Goal: Information Seeking & Learning: Learn about a topic

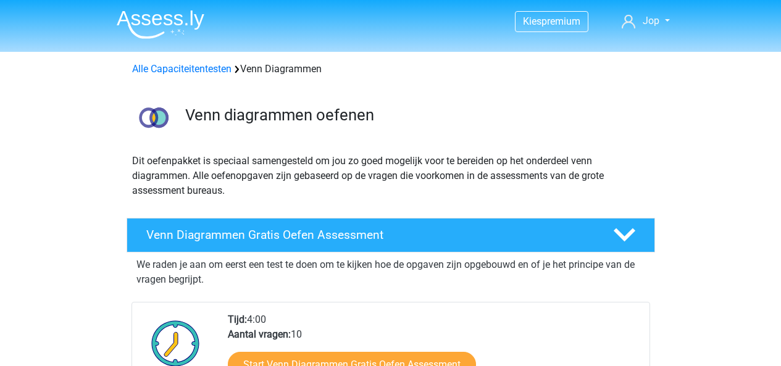
scroll to position [1004, 0]
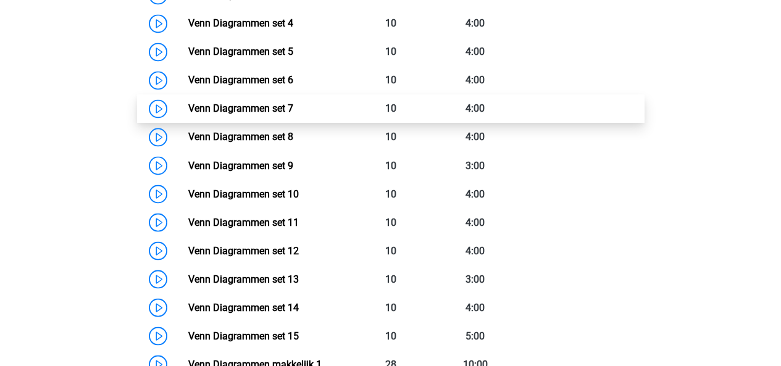
click at [188, 111] on link "Venn Diagrammen set 7" at bounding box center [240, 109] width 105 height 12
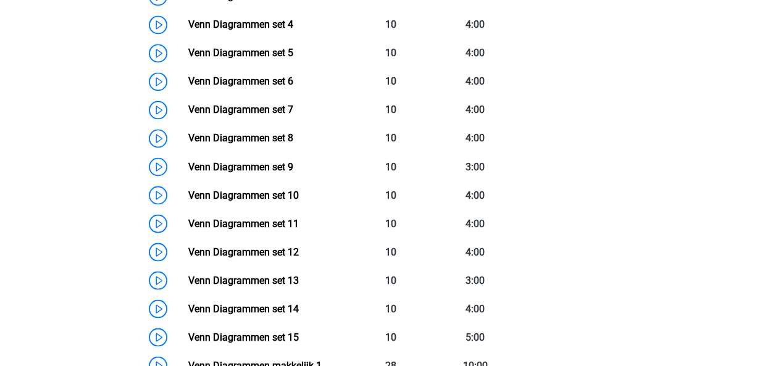
scroll to position [997, 0]
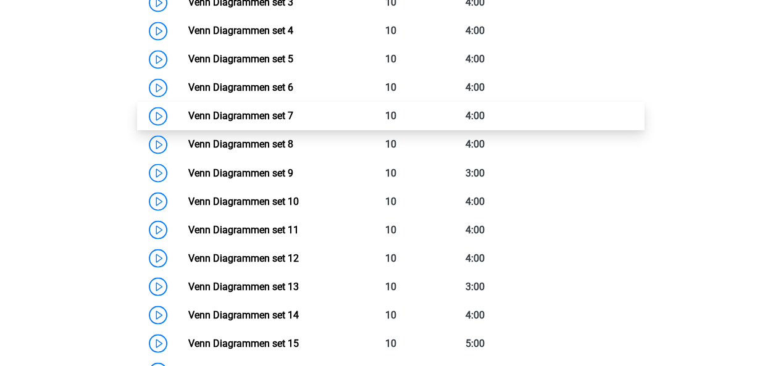
click at [188, 114] on link "Venn Diagrammen set 7" at bounding box center [240, 116] width 105 height 12
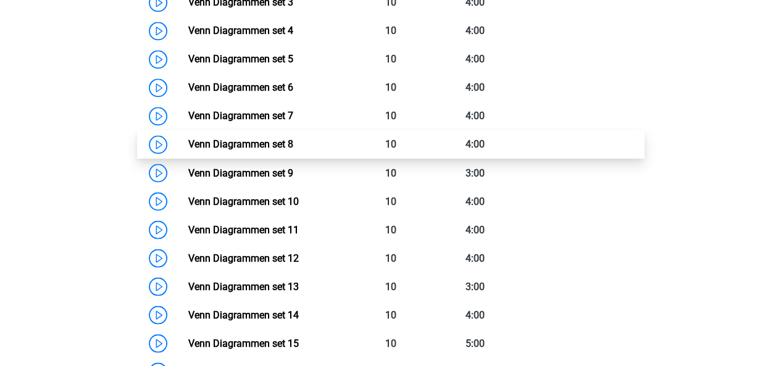
click at [188, 140] on link "Venn Diagrammen set 8" at bounding box center [240, 144] width 105 height 12
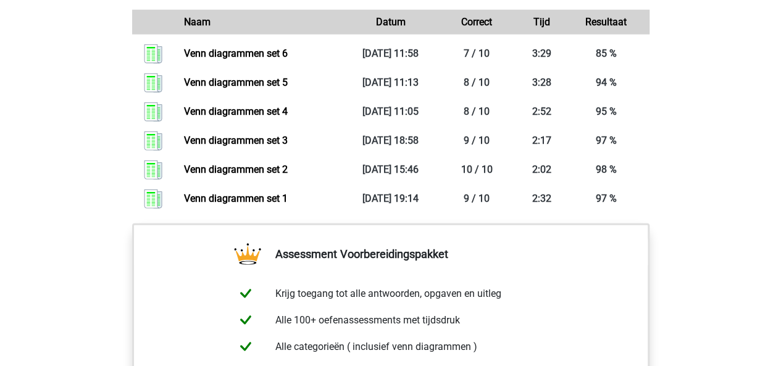
scroll to position [1588, 0]
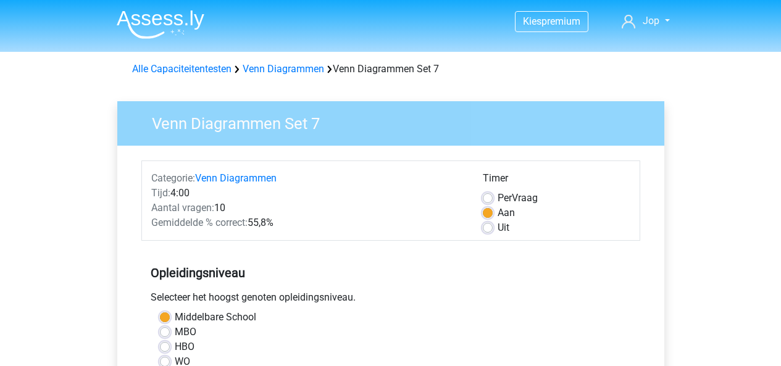
scroll to position [339, 0]
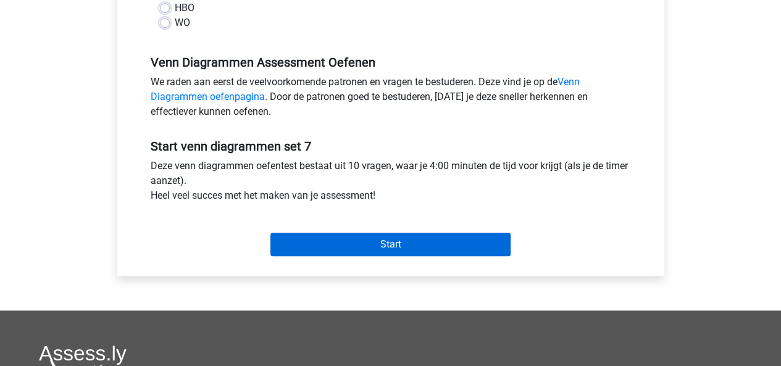
click at [382, 240] on input "Start" at bounding box center [391, 244] width 240 height 23
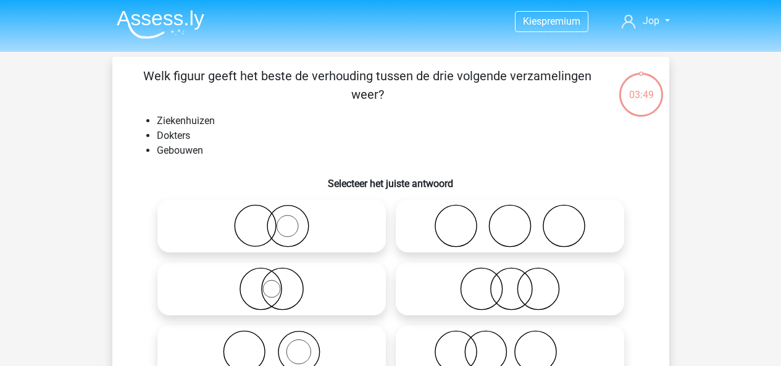
scroll to position [96, 0]
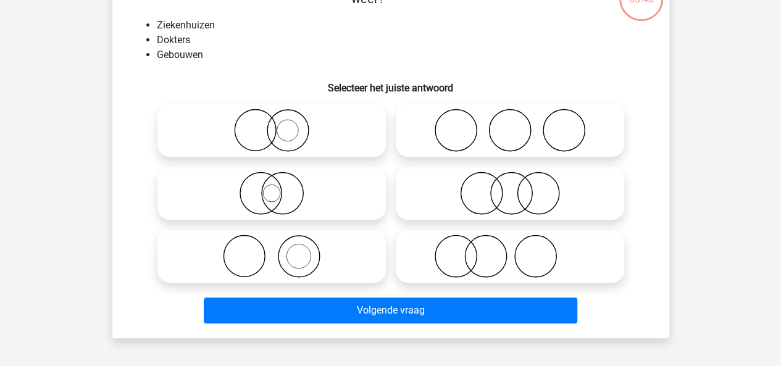
click at [274, 240] on icon at bounding box center [271, 256] width 219 height 43
click at [274, 242] on input "radio" at bounding box center [276, 246] width 8 height 8
radio input "true"
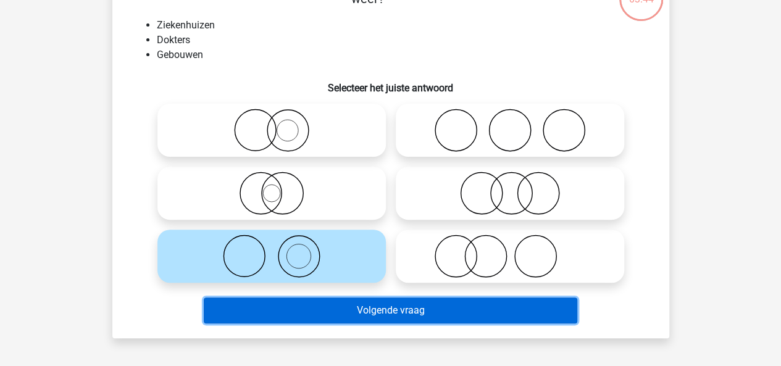
click at [388, 315] on button "Volgende vraag" at bounding box center [391, 311] width 374 height 26
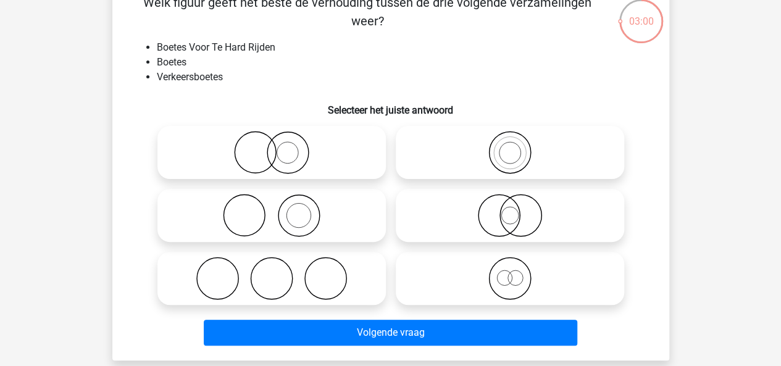
scroll to position [74, 0]
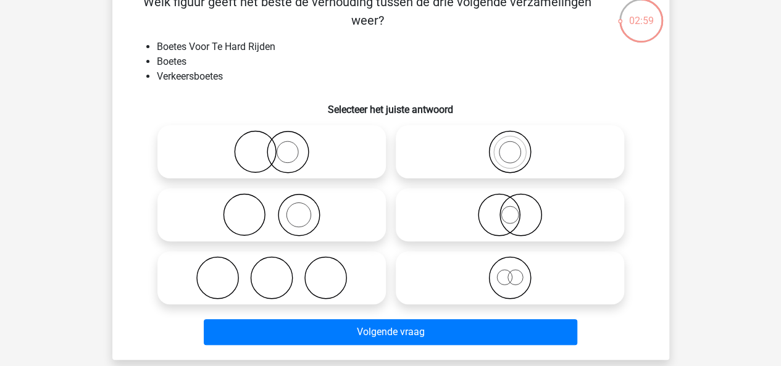
click at [483, 156] on icon at bounding box center [510, 151] width 219 height 43
click at [510, 146] on input "radio" at bounding box center [514, 142] width 8 height 8
radio input "true"
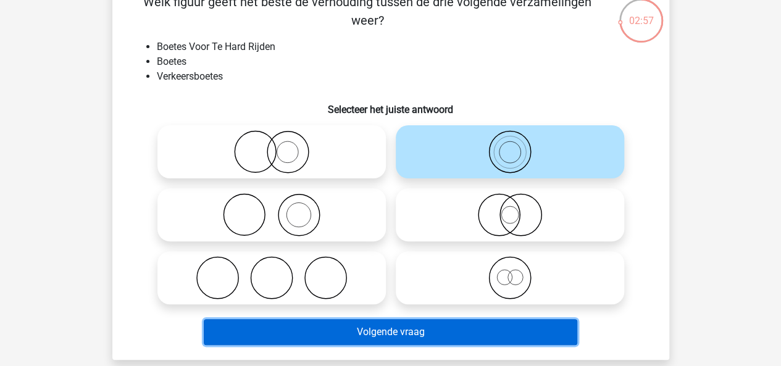
click at [458, 330] on button "Volgende vraag" at bounding box center [391, 332] width 374 height 26
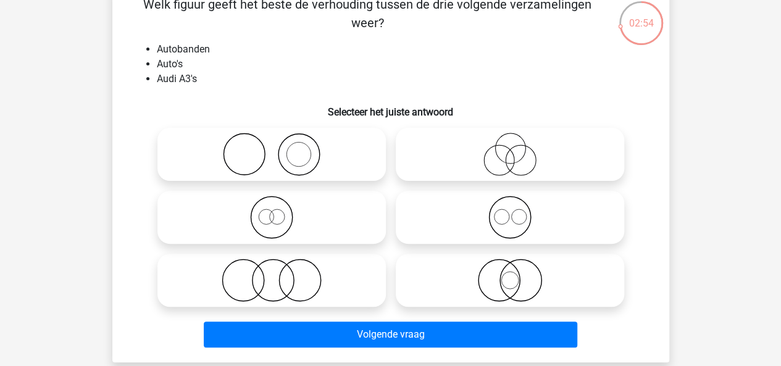
scroll to position [73, 0]
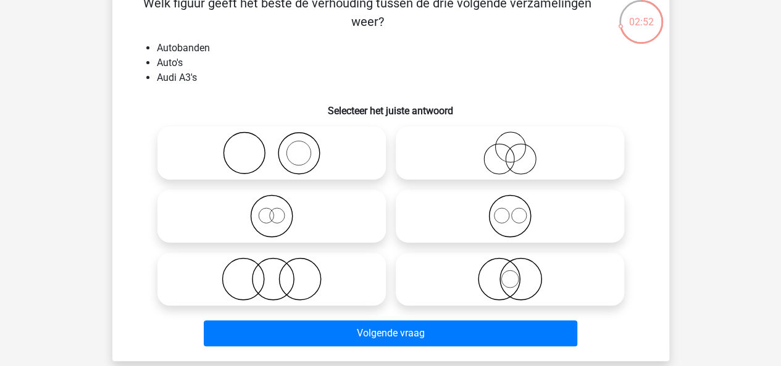
click at [287, 154] on circle at bounding box center [299, 153] width 24 height 24
click at [280, 147] on input "radio" at bounding box center [276, 143] width 8 height 8
radio input "true"
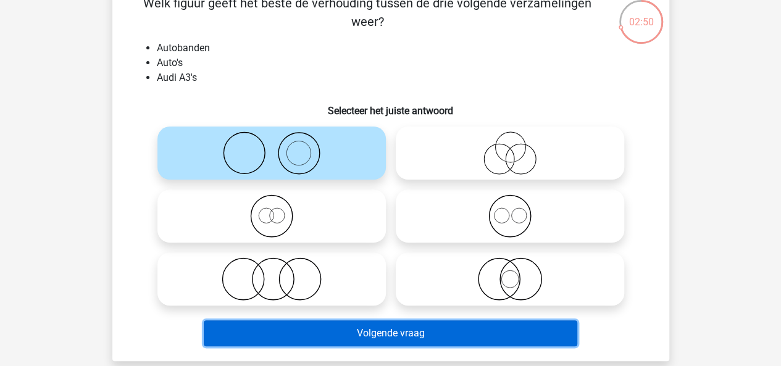
click at [397, 326] on button "Volgende vraag" at bounding box center [391, 334] width 374 height 26
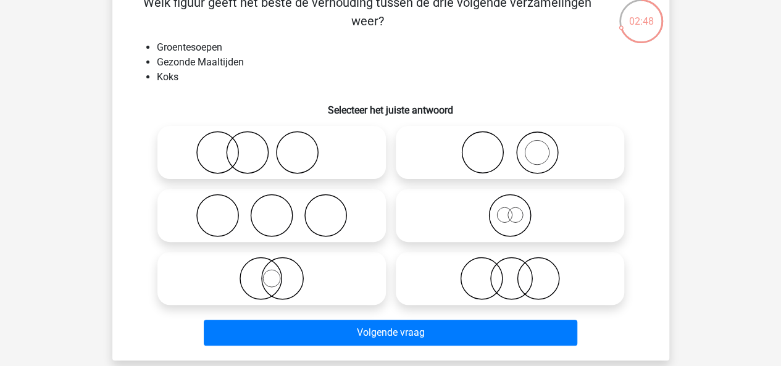
scroll to position [74, 0]
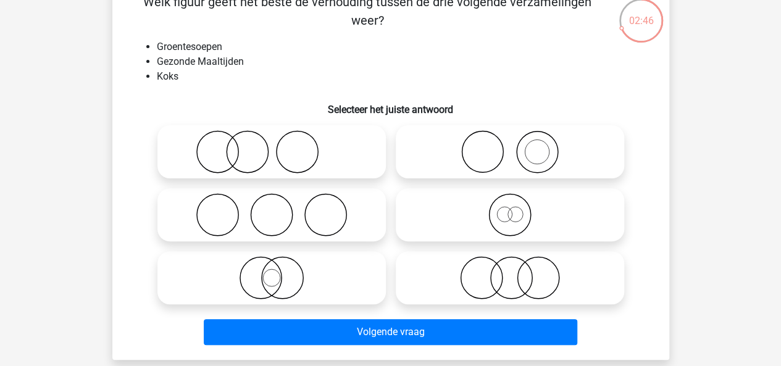
click at [500, 164] on icon at bounding box center [510, 151] width 219 height 43
click at [510, 146] on input "radio" at bounding box center [514, 142] width 8 height 8
radio input "true"
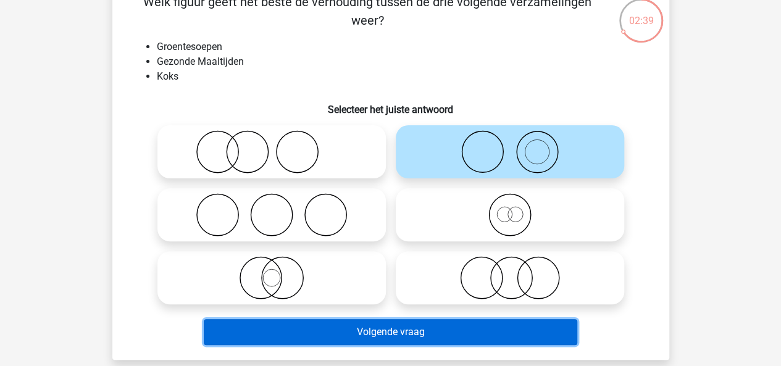
click at [437, 332] on button "Volgende vraag" at bounding box center [391, 332] width 374 height 26
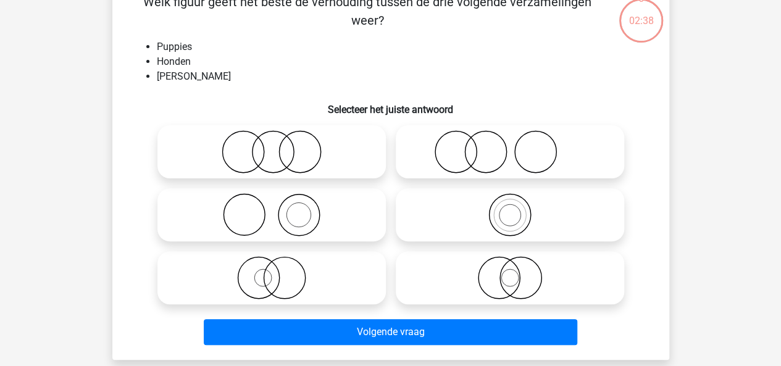
scroll to position [57, 0]
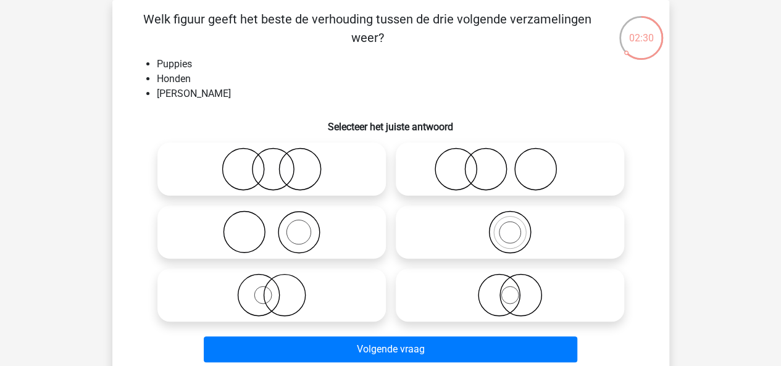
click at [275, 310] on icon at bounding box center [271, 295] width 219 height 43
click at [275, 289] on input "radio" at bounding box center [276, 285] width 8 height 8
radio input "true"
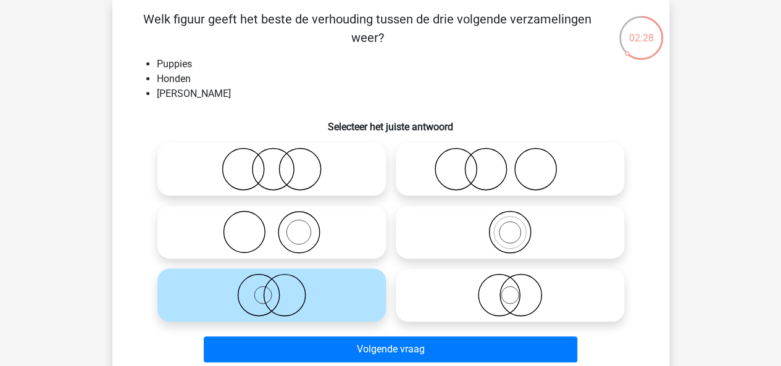
click at [488, 298] on icon at bounding box center [510, 295] width 219 height 43
click at [510, 289] on input "radio" at bounding box center [514, 285] width 8 height 8
radio input "true"
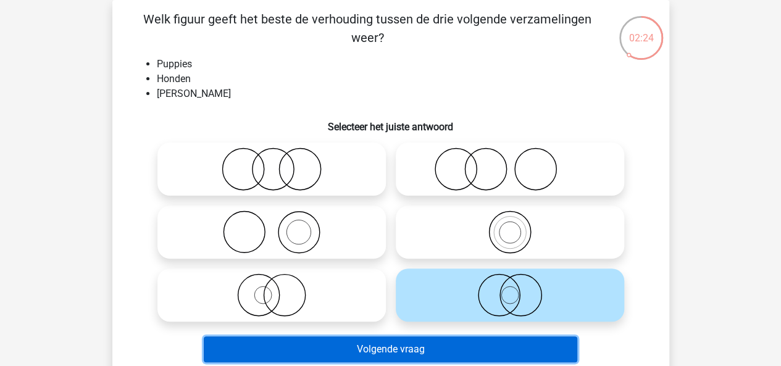
click at [372, 350] on button "Volgende vraag" at bounding box center [391, 350] width 374 height 26
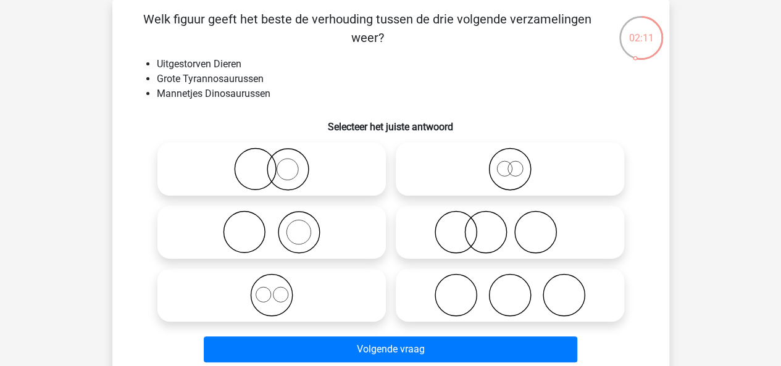
click at [475, 169] on icon at bounding box center [510, 169] width 219 height 43
click at [510, 163] on input "radio" at bounding box center [514, 159] width 8 height 8
radio input "true"
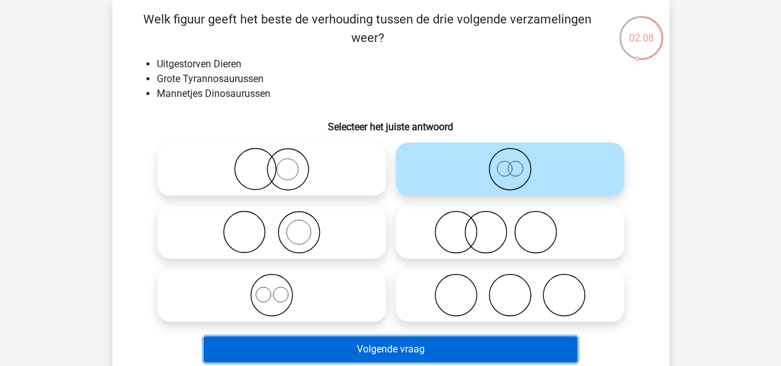
click at [377, 347] on button "Volgende vraag" at bounding box center [391, 350] width 374 height 26
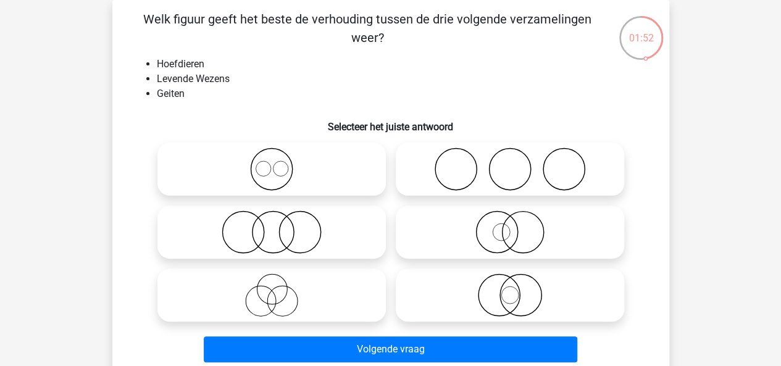
click at [499, 238] on icon at bounding box center [510, 232] width 219 height 43
click at [510, 226] on input "radio" at bounding box center [514, 222] width 8 height 8
radio input "true"
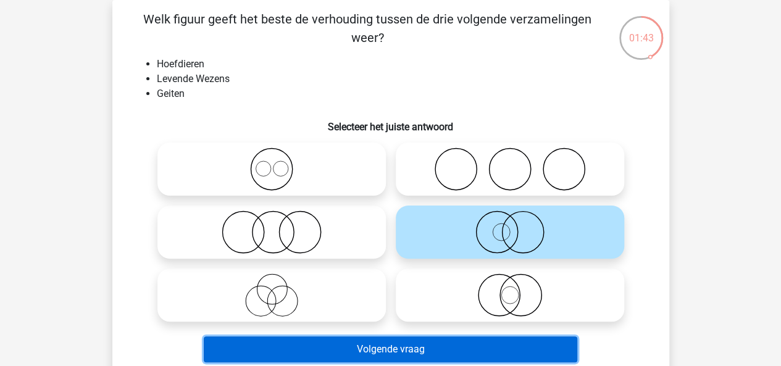
click at [494, 347] on button "Volgende vraag" at bounding box center [391, 350] width 374 height 26
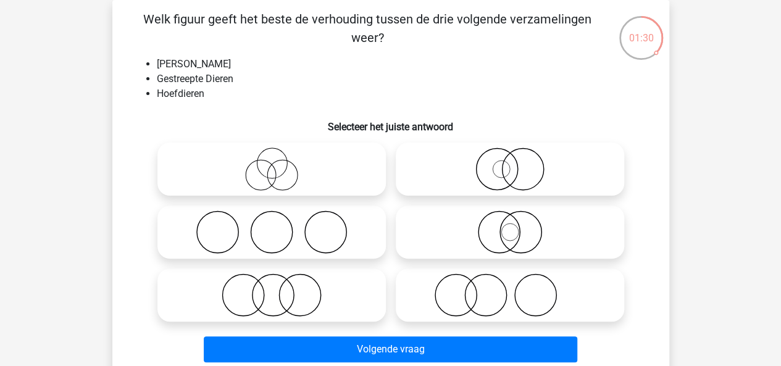
click at [503, 224] on icon at bounding box center [510, 232] width 219 height 43
click at [510, 224] on input "radio" at bounding box center [514, 222] width 8 height 8
radio input "true"
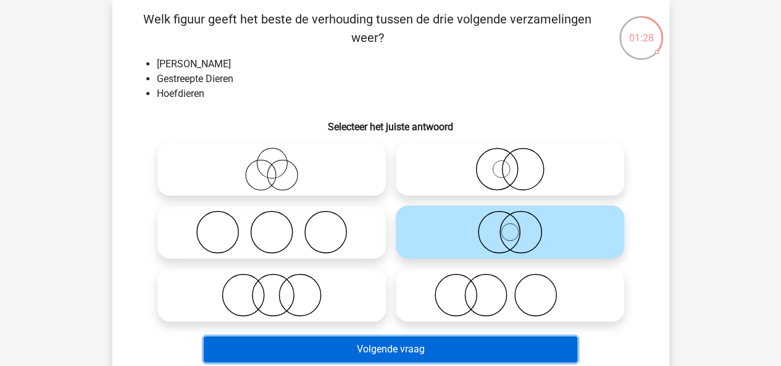
click at [425, 345] on button "Volgende vraag" at bounding box center [391, 350] width 374 height 26
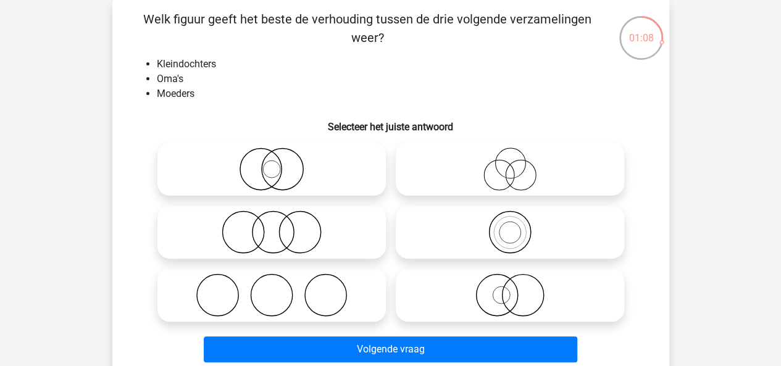
click at [505, 237] on icon at bounding box center [510, 232] width 219 height 43
click at [510, 226] on input "radio" at bounding box center [514, 222] width 8 height 8
radio input "true"
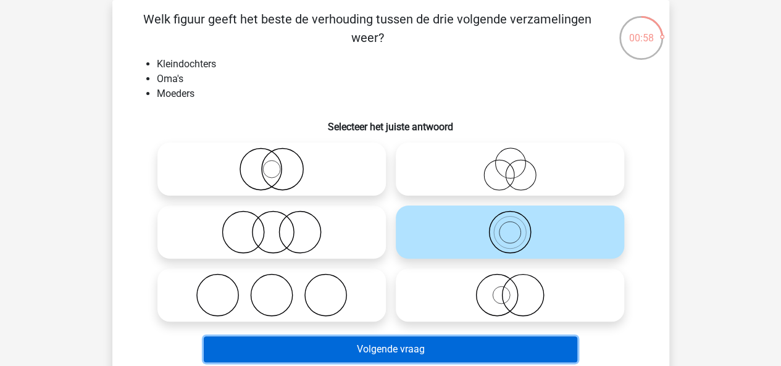
click at [460, 346] on button "Volgende vraag" at bounding box center [391, 350] width 374 height 26
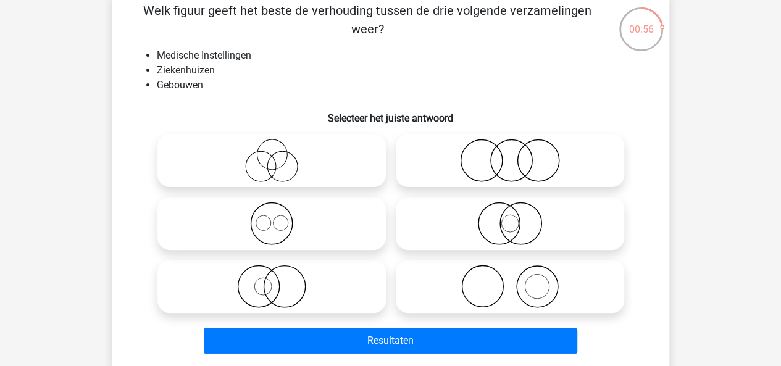
scroll to position [67, 0]
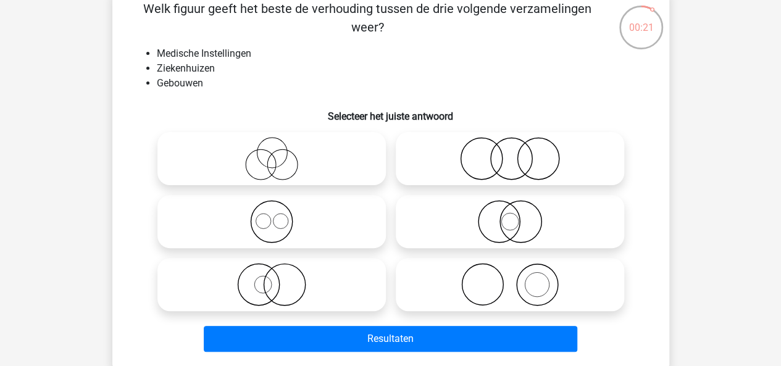
click at [283, 284] on icon at bounding box center [271, 284] width 219 height 43
click at [280, 279] on input "radio" at bounding box center [276, 275] width 8 height 8
radio input "true"
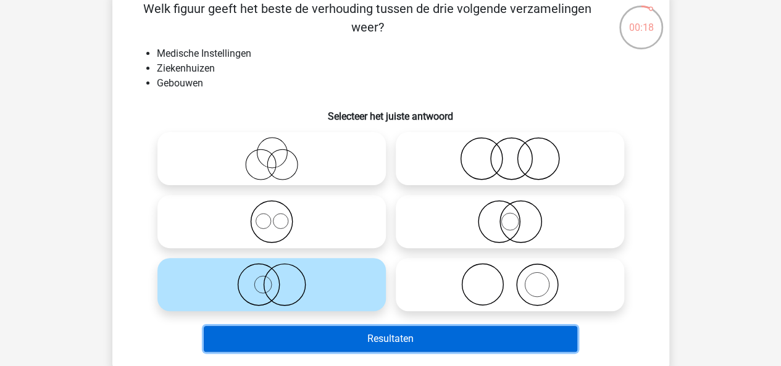
click at [342, 331] on button "Resultaten" at bounding box center [391, 339] width 374 height 26
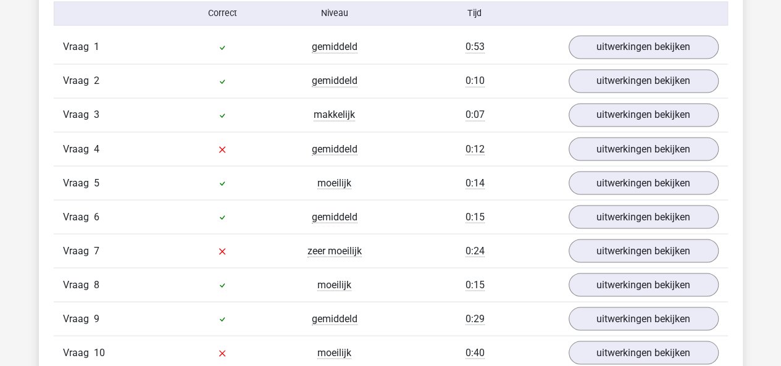
scroll to position [1035, 0]
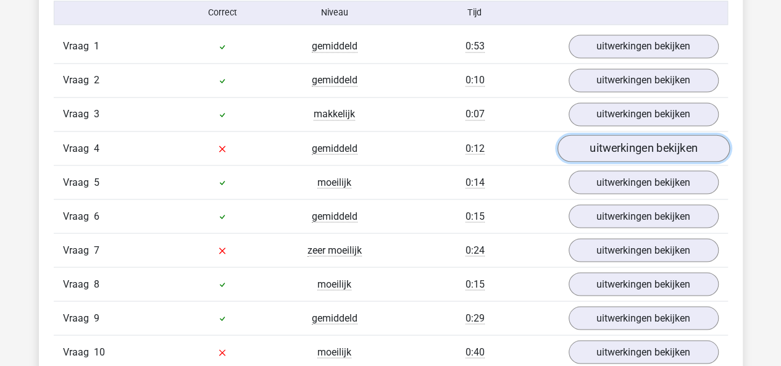
click at [614, 135] on link "uitwerkingen bekijken" at bounding box center [643, 148] width 172 height 27
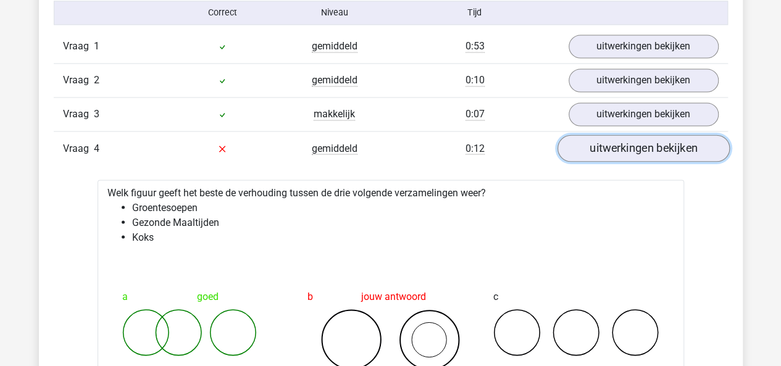
click at [614, 135] on link "uitwerkingen bekijken" at bounding box center [643, 148] width 172 height 27
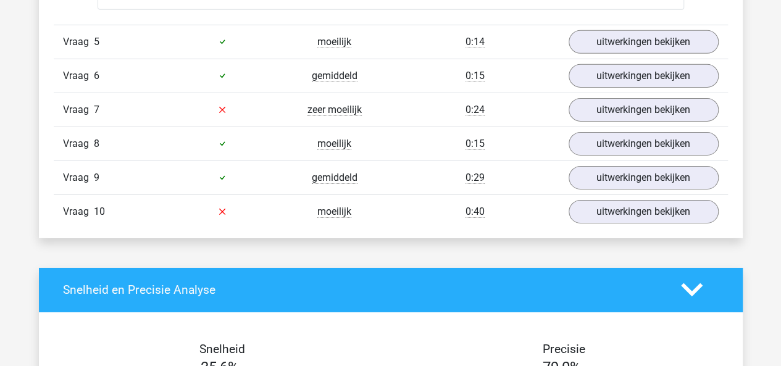
scroll to position [1978, 0]
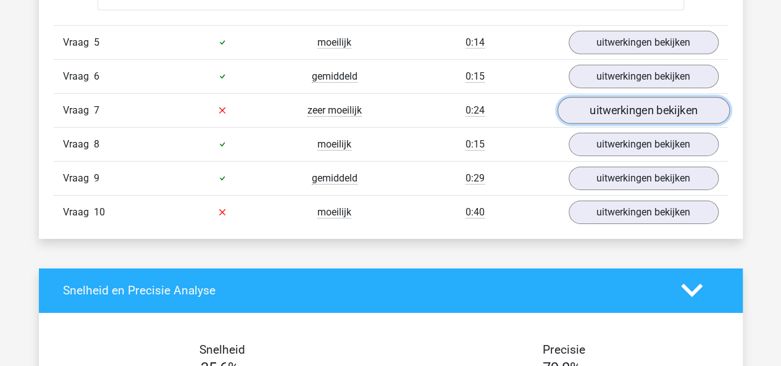
click at [609, 98] on link "uitwerkingen bekijken" at bounding box center [643, 110] width 172 height 27
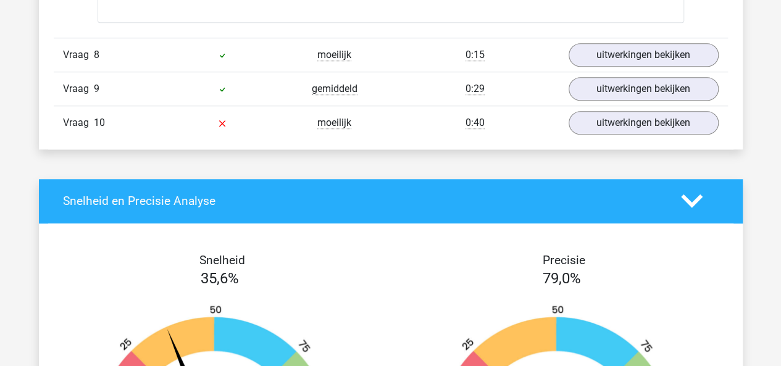
scroll to position [2876, 0]
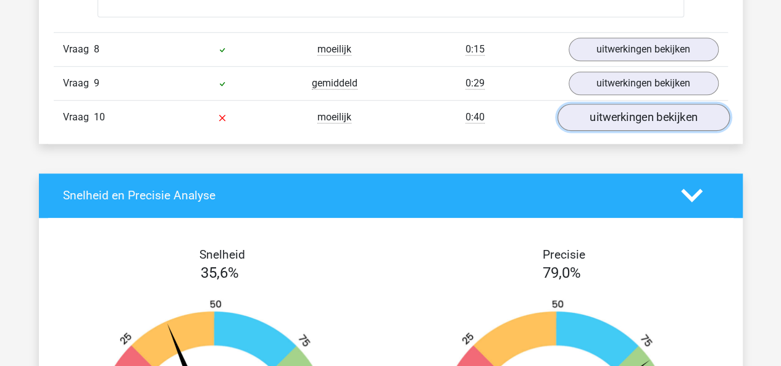
click at [610, 109] on link "uitwerkingen bekijken" at bounding box center [643, 117] width 172 height 27
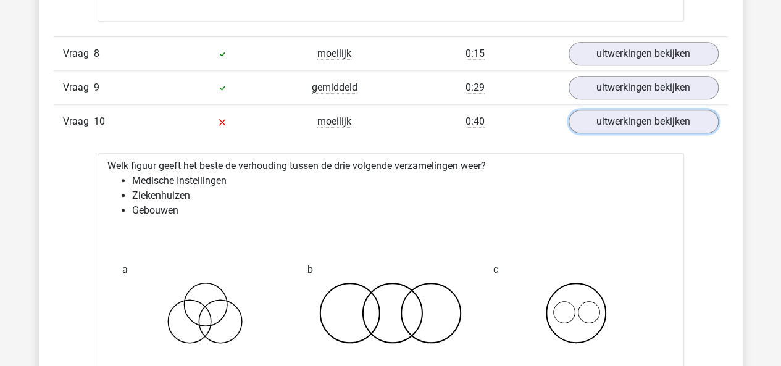
scroll to position [2846, 0]
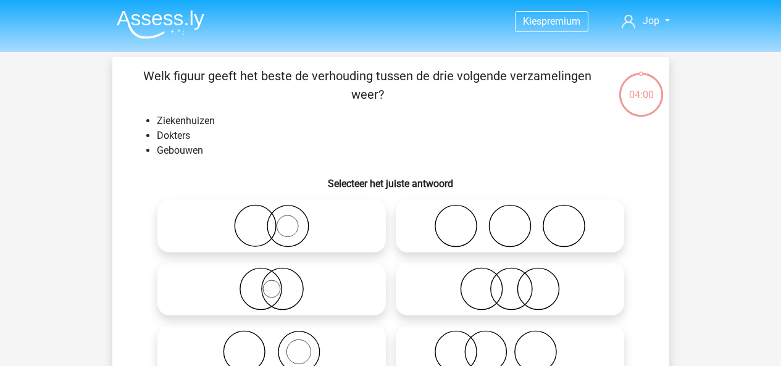
scroll to position [67, 0]
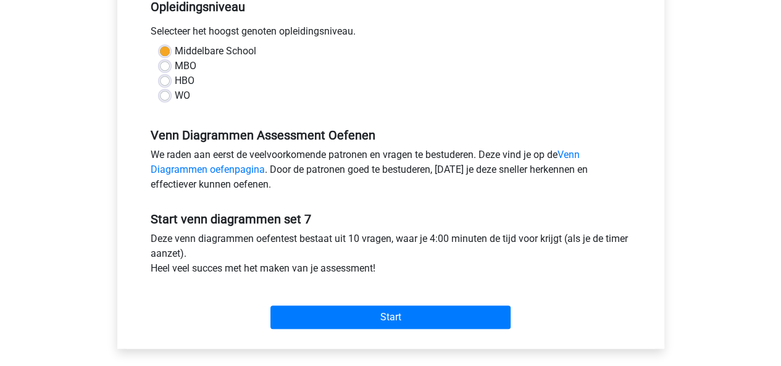
scroll to position [267, 0]
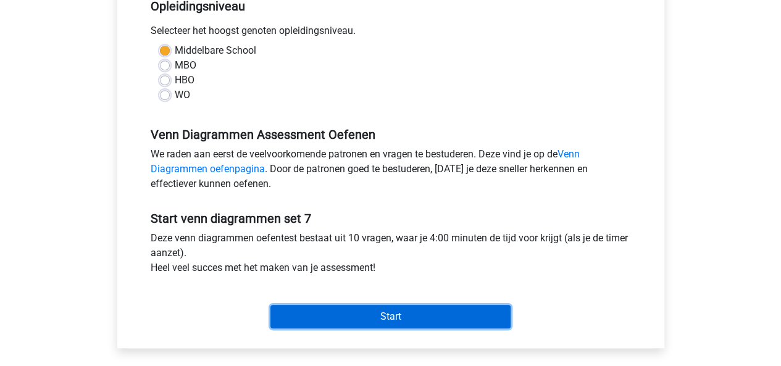
click at [413, 315] on input "Start" at bounding box center [391, 316] width 240 height 23
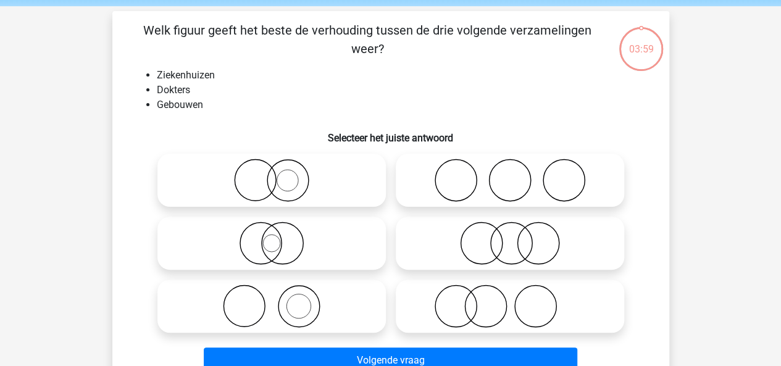
scroll to position [46, 0]
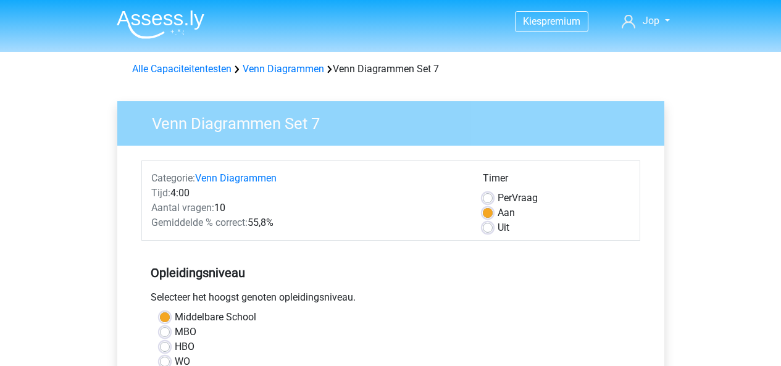
scroll to position [267, 0]
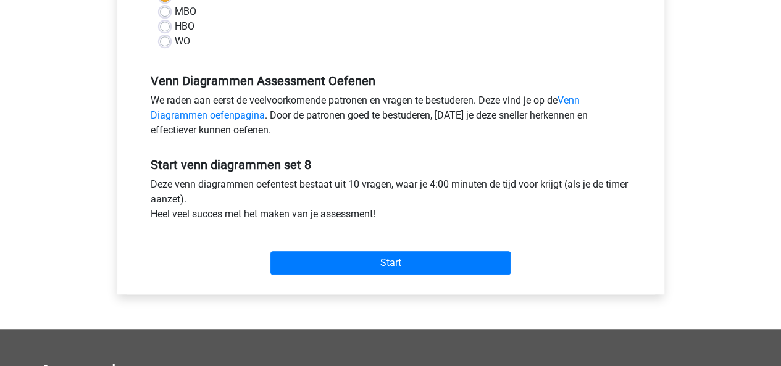
scroll to position [321, 0]
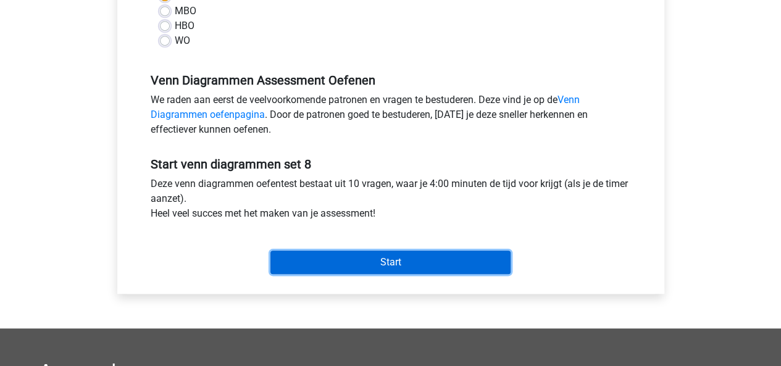
click at [399, 256] on input "Start" at bounding box center [391, 262] width 240 height 23
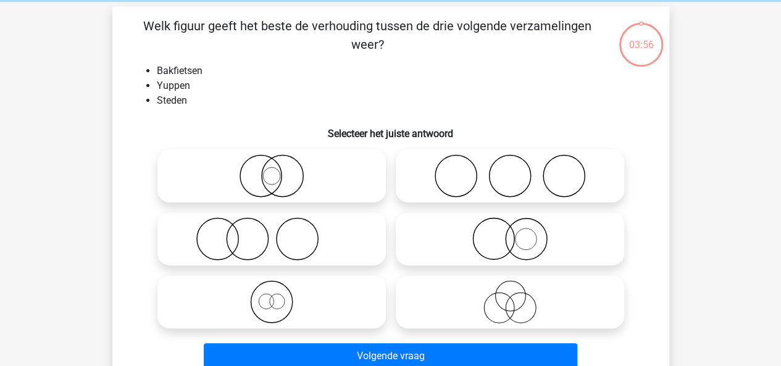
scroll to position [51, 0]
click at [480, 168] on icon at bounding box center [510, 175] width 219 height 43
click at [510, 168] on input "radio" at bounding box center [514, 165] width 8 height 8
radio input "true"
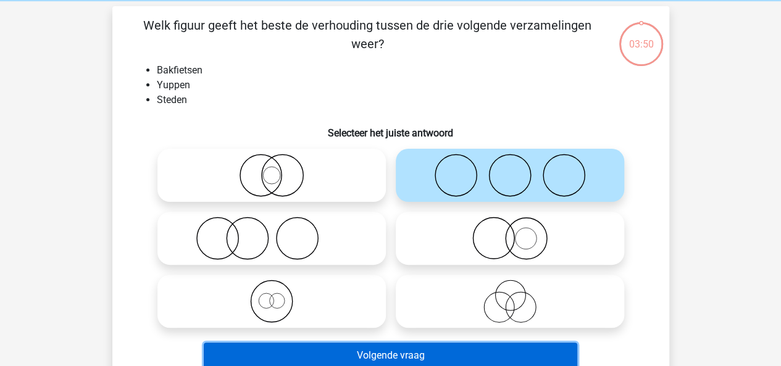
click at [447, 349] on button "Volgende vraag" at bounding box center [391, 356] width 374 height 26
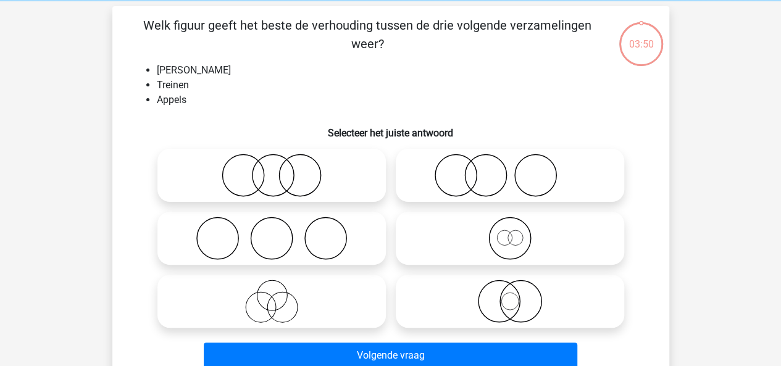
scroll to position [57, 0]
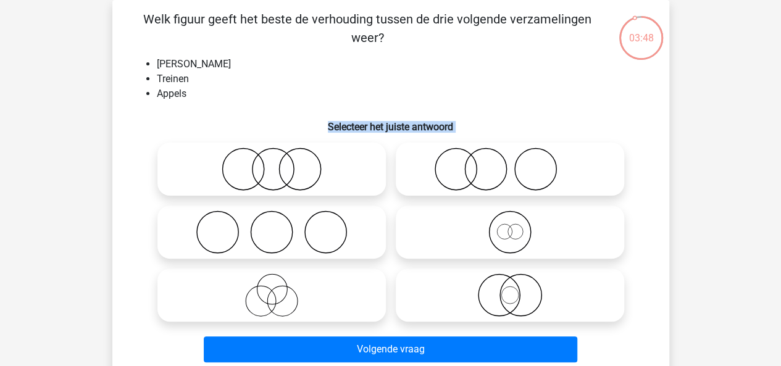
drag, startPoint x: 145, startPoint y: 217, endPoint x: 275, endPoint y: 80, distance: 189.6
click at [275, 80] on div "Welk figuur geeft het beste de verhouding tussen de drie volgende verzamelingen…" at bounding box center [390, 189] width 547 height 358
click at [275, 80] on li "Treinen" at bounding box center [403, 79] width 493 height 15
click at [282, 155] on icon at bounding box center [271, 169] width 219 height 43
click at [280, 155] on input "radio" at bounding box center [276, 159] width 8 height 8
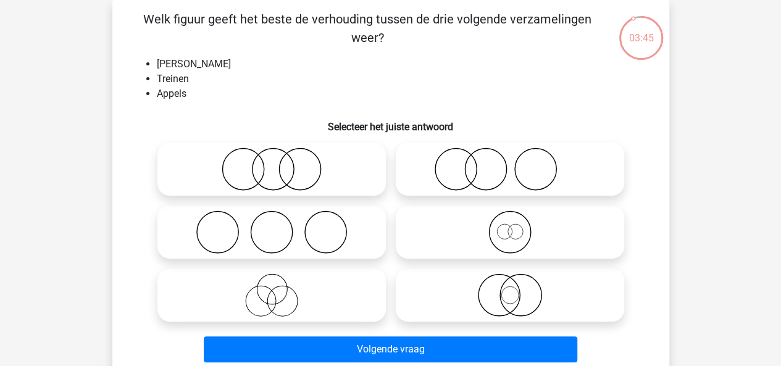
radio input "true"
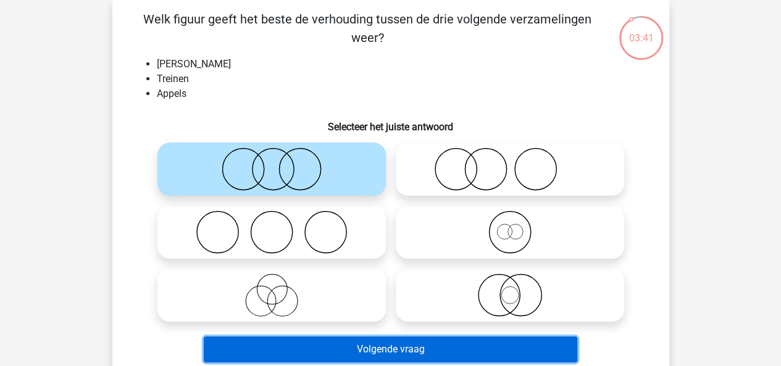
click at [395, 356] on button "Volgende vraag" at bounding box center [391, 350] width 374 height 26
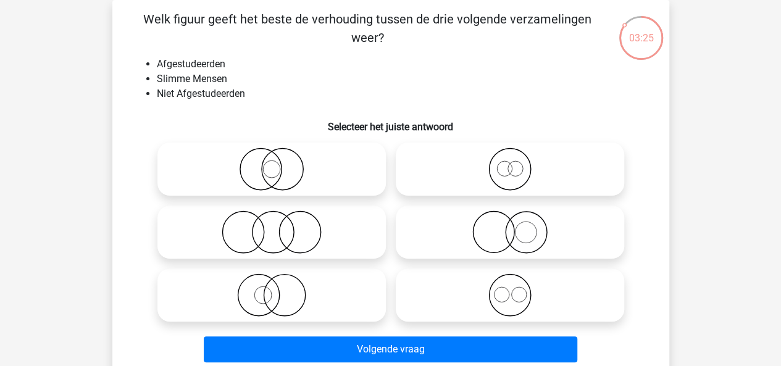
click at [508, 295] on icon at bounding box center [510, 295] width 219 height 43
click at [510, 289] on input "radio" at bounding box center [514, 285] width 8 height 8
radio input "true"
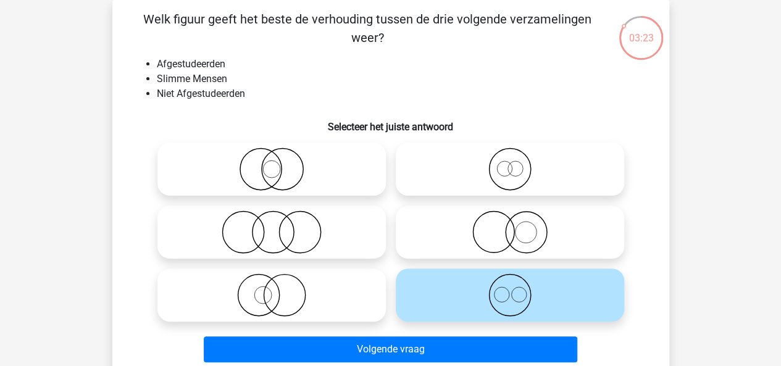
click at [310, 227] on icon at bounding box center [271, 232] width 219 height 43
click at [280, 226] on input "radio" at bounding box center [276, 222] width 8 height 8
radio input "true"
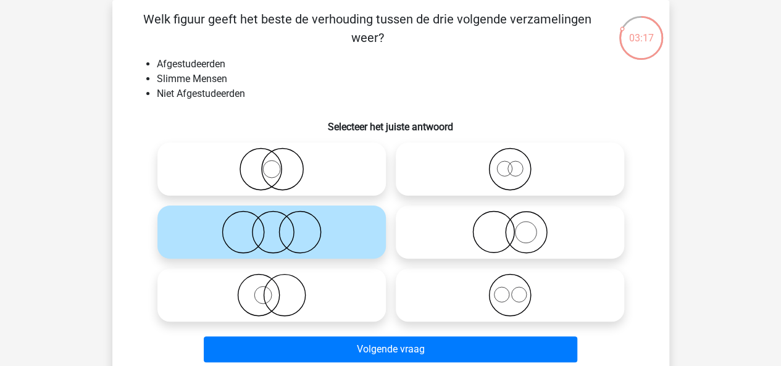
click at [310, 227] on icon at bounding box center [271, 232] width 219 height 43
click at [280, 226] on input "radio" at bounding box center [276, 222] width 8 height 8
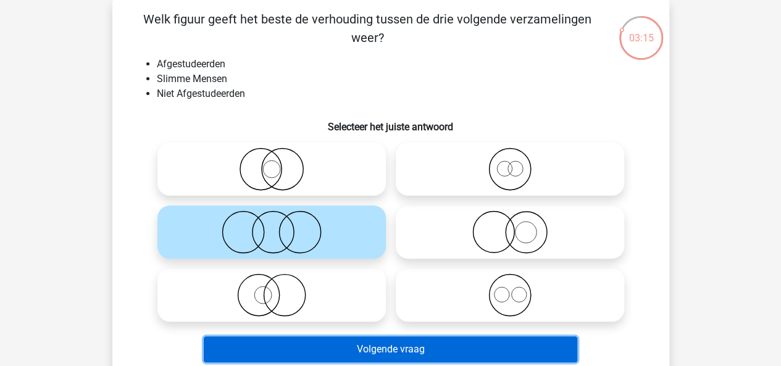
click at [408, 347] on button "Volgende vraag" at bounding box center [391, 350] width 374 height 26
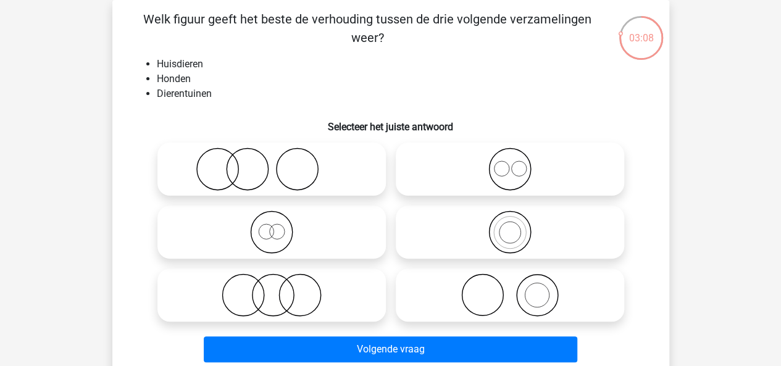
click at [531, 313] on icon at bounding box center [510, 295] width 219 height 43
click at [518, 289] on input "radio" at bounding box center [514, 285] width 8 height 8
radio input "true"
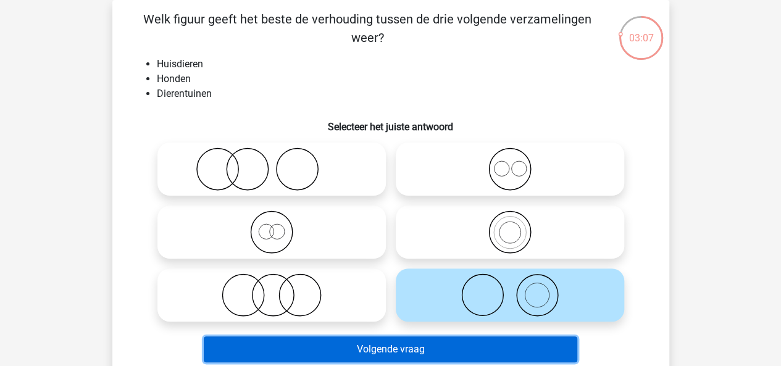
click at [482, 352] on button "Volgende vraag" at bounding box center [391, 350] width 374 height 26
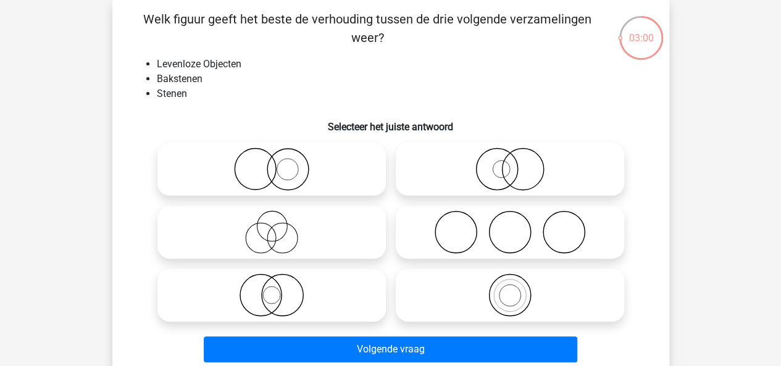
click at [482, 284] on icon at bounding box center [510, 295] width 219 height 43
click at [510, 284] on input "radio" at bounding box center [514, 285] width 8 height 8
radio input "true"
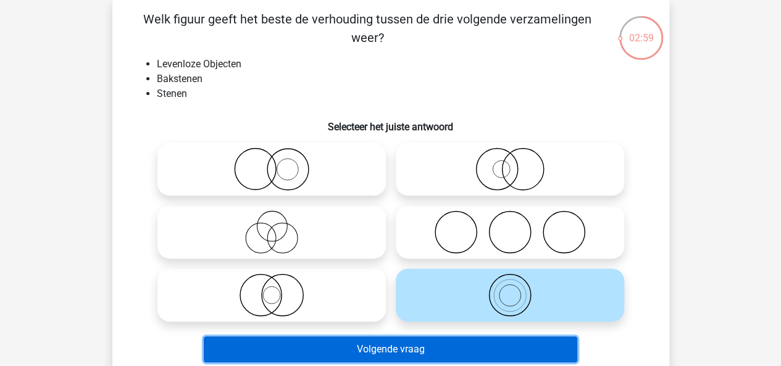
click at [419, 346] on button "Volgende vraag" at bounding box center [391, 350] width 374 height 26
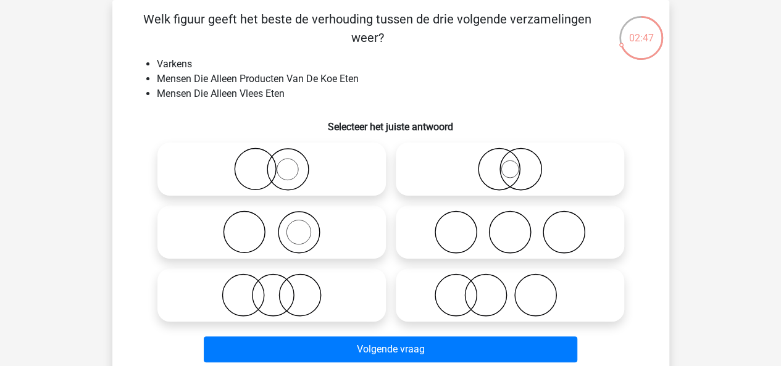
click at [280, 225] on icon at bounding box center [271, 232] width 219 height 43
click at [280, 225] on input "radio" at bounding box center [276, 222] width 8 height 8
radio input "true"
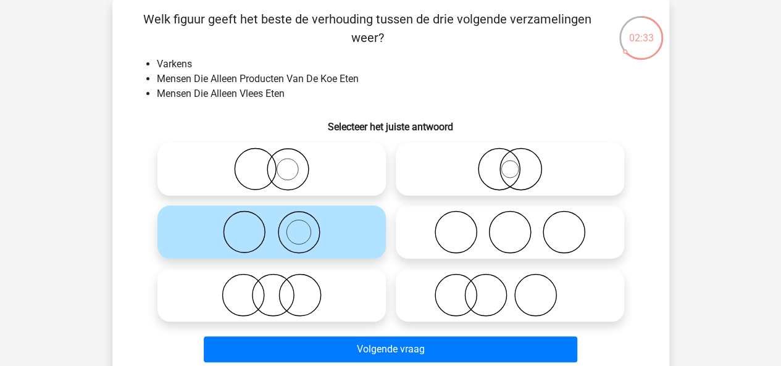
click at [482, 239] on icon at bounding box center [510, 232] width 219 height 43
click at [510, 226] on input "radio" at bounding box center [514, 222] width 8 height 8
radio input "true"
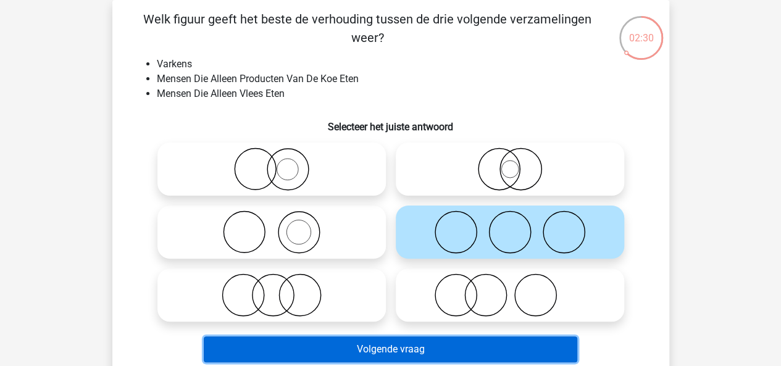
click at [403, 348] on button "Volgende vraag" at bounding box center [391, 350] width 374 height 26
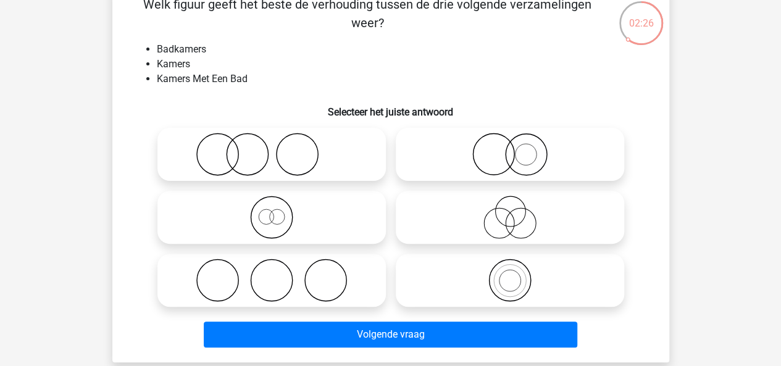
scroll to position [72, 0]
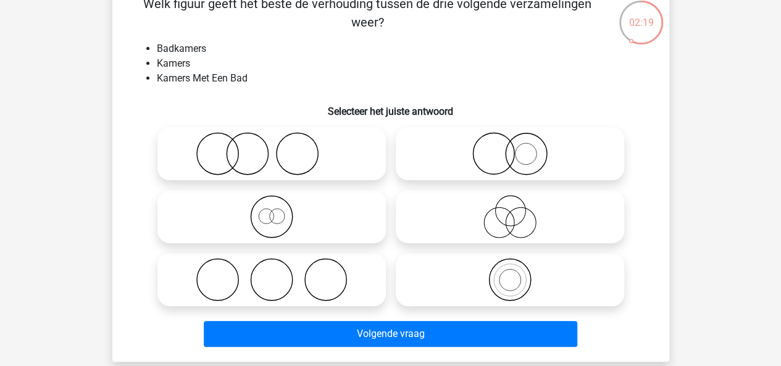
click at [318, 233] on icon at bounding box center [271, 216] width 219 height 43
click at [280, 211] on input "radio" at bounding box center [276, 207] width 8 height 8
radio input "true"
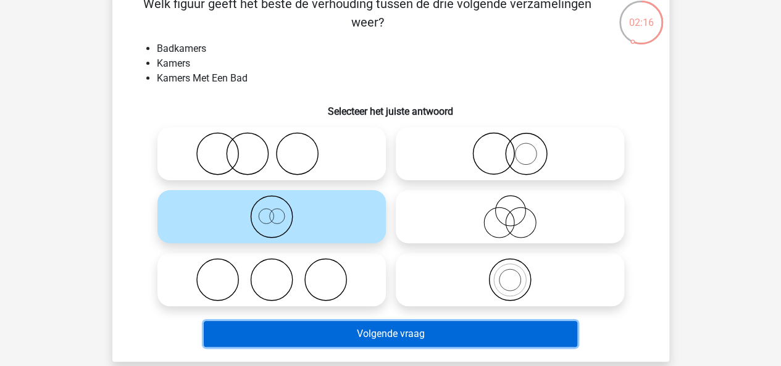
click at [415, 337] on button "Volgende vraag" at bounding box center [391, 334] width 374 height 26
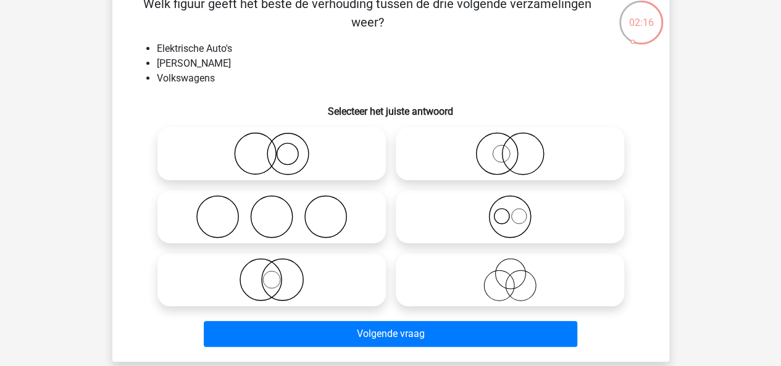
scroll to position [57, 0]
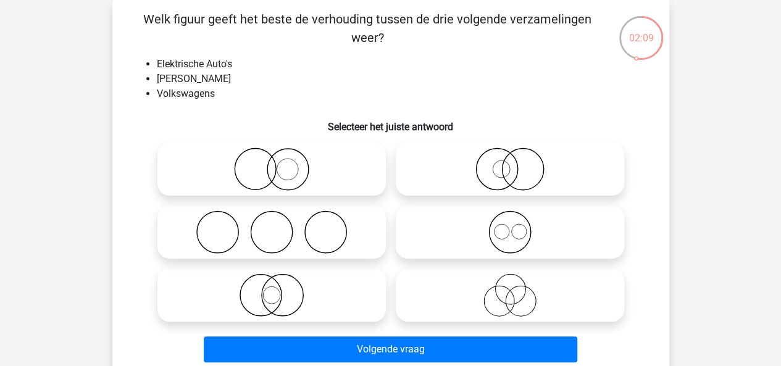
click at [268, 170] on icon at bounding box center [271, 169] width 219 height 43
click at [272, 163] on input "radio" at bounding box center [276, 159] width 8 height 8
radio input "true"
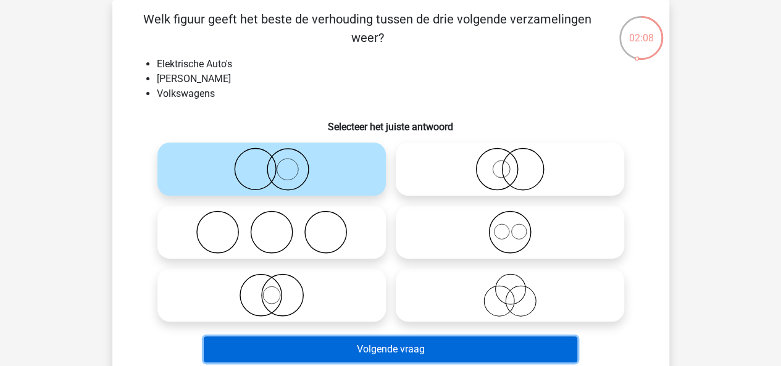
click at [403, 343] on button "Volgende vraag" at bounding box center [391, 350] width 374 height 26
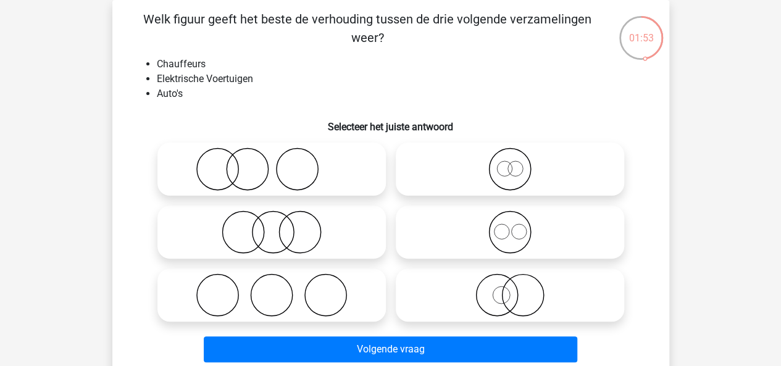
click at [253, 171] on icon at bounding box center [271, 169] width 219 height 43
click at [272, 163] on input "radio" at bounding box center [276, 159] width 8 height 8
radio input "true"
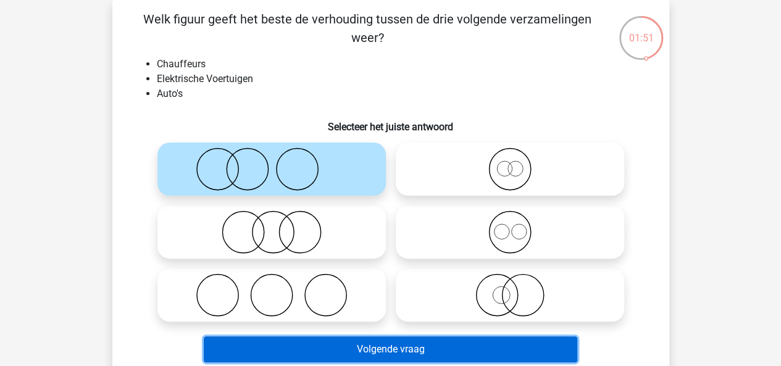
click at [406, 345] on button "Volgende vraag" at bounding box center [391, 350] width 374 height 26
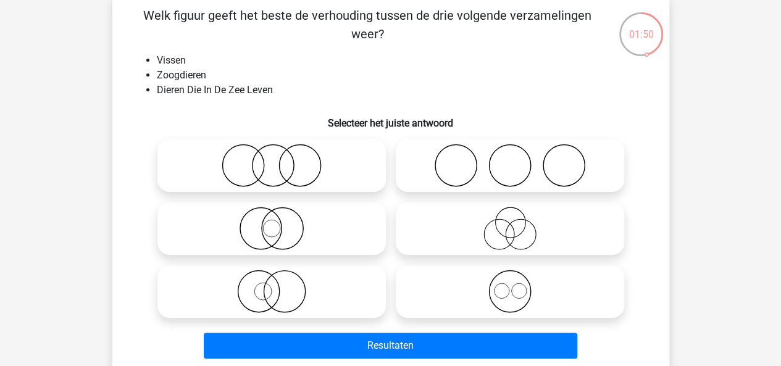
scroll to position [59, 0]
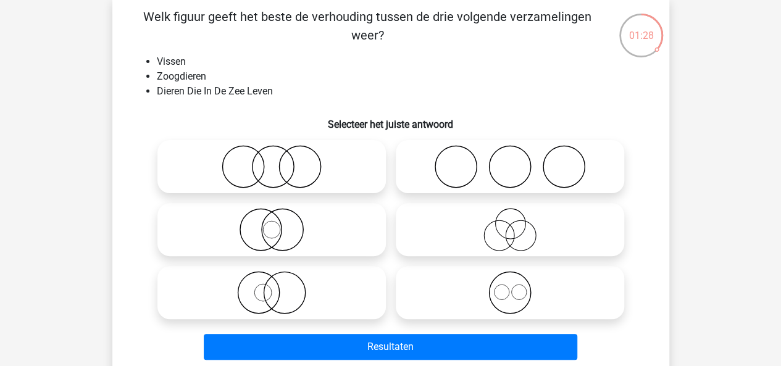
click at [301, 153] on icon at bounding box center [271, 166] width 219 height 43
click at [280, 153] on input "radio" at bounding box center [276, 157] width 8 height 8
radio input "true"
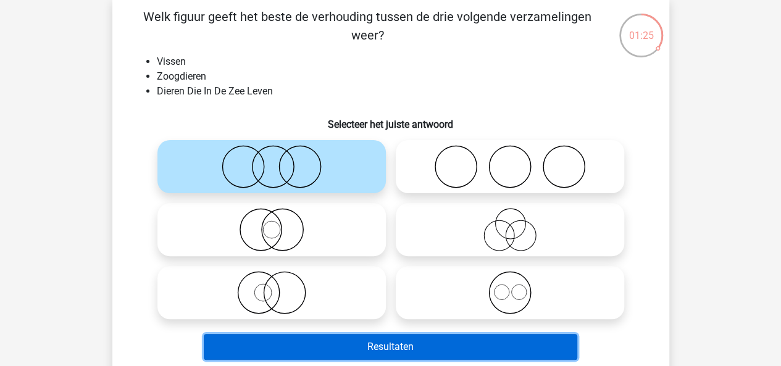
click at [461, 341] on button "Resultaten" at bounding box center [391, 347] width 374 height 26
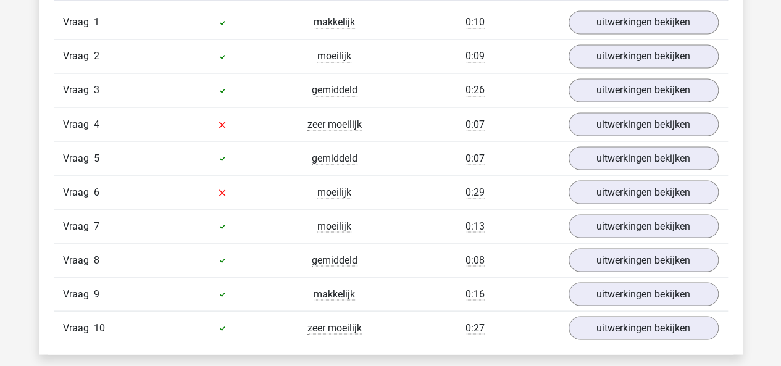
scroll to position [1059, 0]
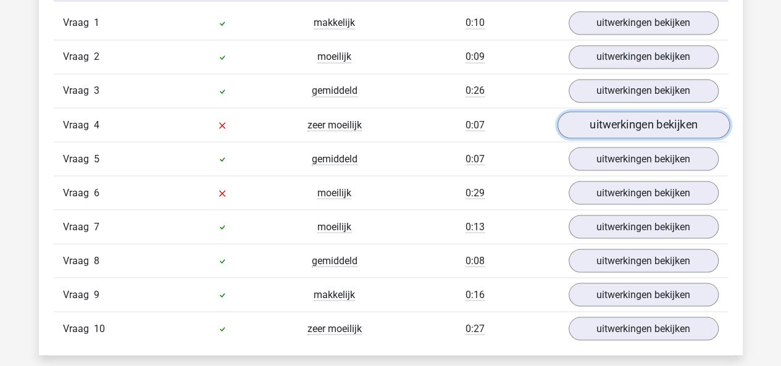
click at [617, 125] on link "uitwerkingen bekijken" at bounding box center [643, 125] width 172 height 27
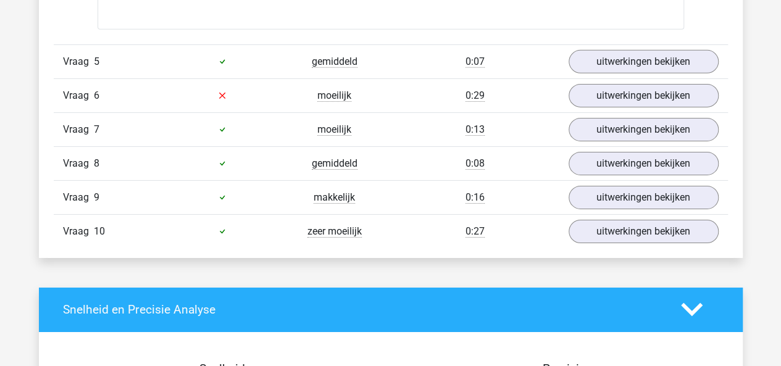
scroll to position [1975, 0]
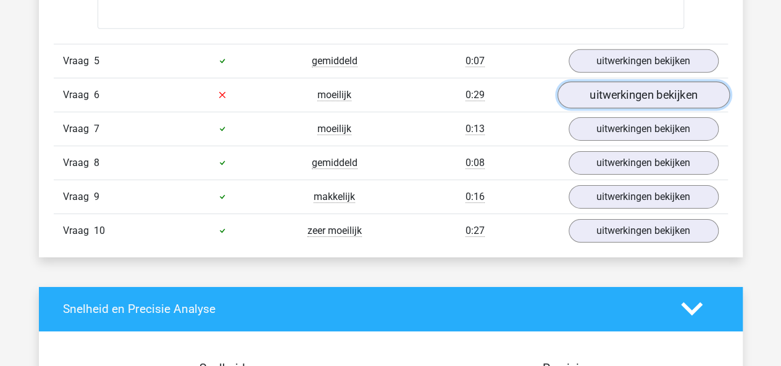
click at [604, 96] on link "uitwerkingen bekijken" at bounding box center [643, 95] width 172 height 27
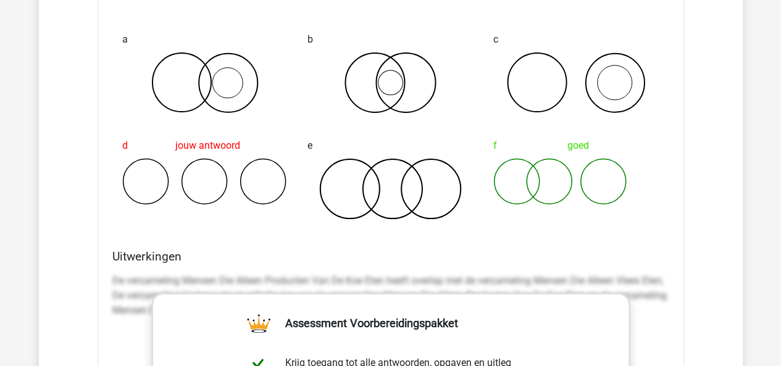
scroll to position [2280, 0]
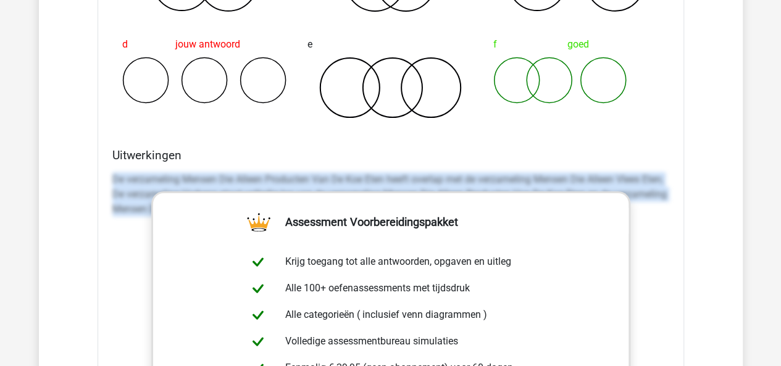
drag, startPoint x: 110, startPoint y: 175, endPoint x: 668, endPoint y: 206, distance: 559.2
click at [670, 206] on div "Uitwerkingen De verzameling Mensen Die Alleen Producten Van De Koe Eten heeft o…" at bounding box center [390, 343] width 567 height 390
copy p "De verzameling Mensen Die Alleen Producten Van De Koe Eten heeft overlap met de…"
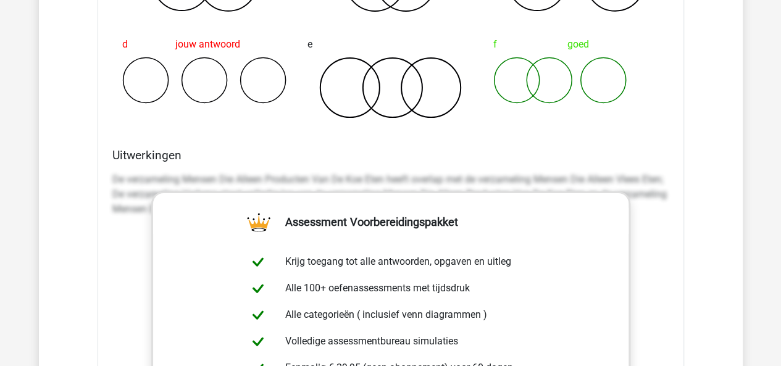
click at [433, 57] on icon at bounding box center [391, 88] width 166 height 62
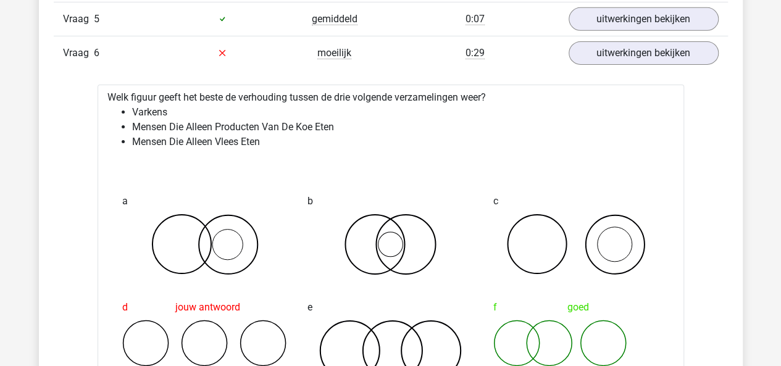
scroll to position [1783, 0]
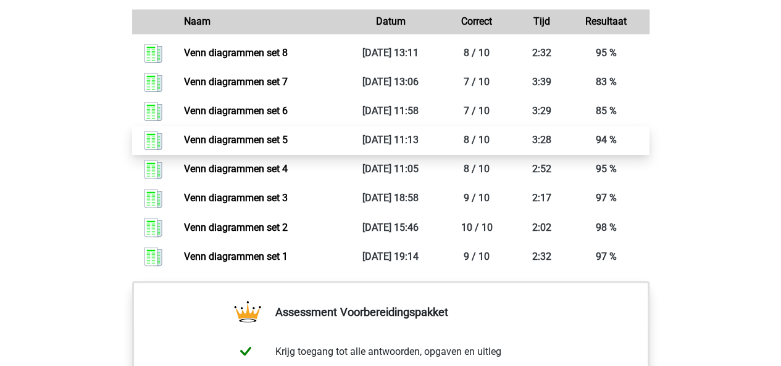
scroll to position [946, 0]
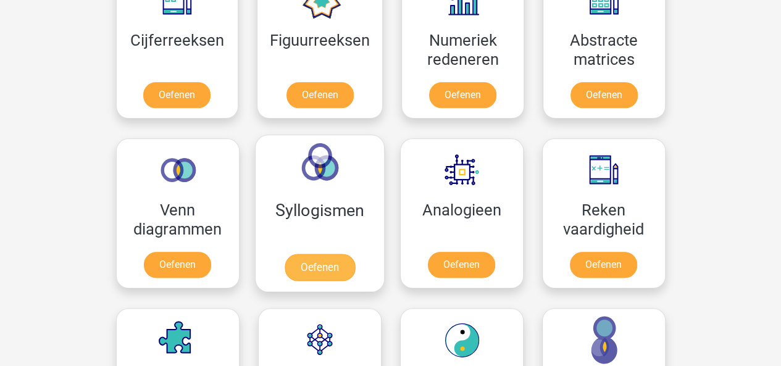
scroll to position [610, 0]
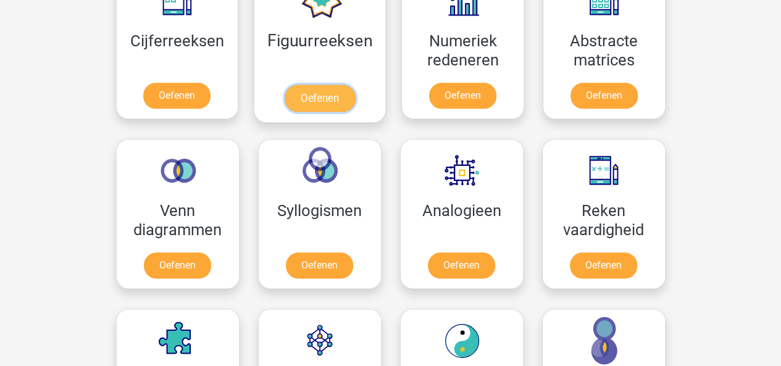
click at [309, 110] on link "Oefenen" at bounding box center [320, 98] width 70 height 27
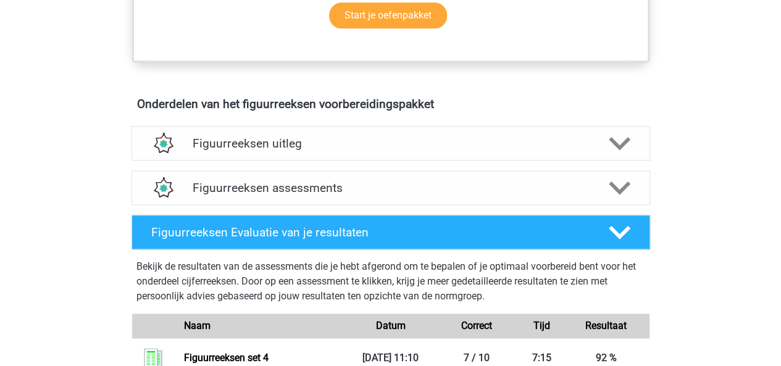
scroll to position [658, 0]
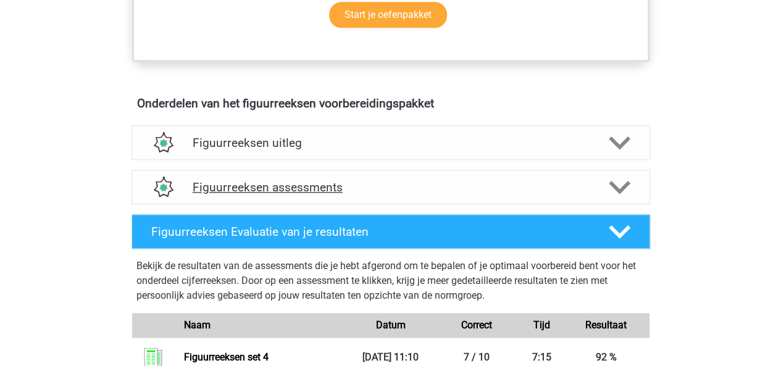
click at [400, 196] on div "Figuurreeksen assessments" at bounding box center [391, 187] width 519 height 35
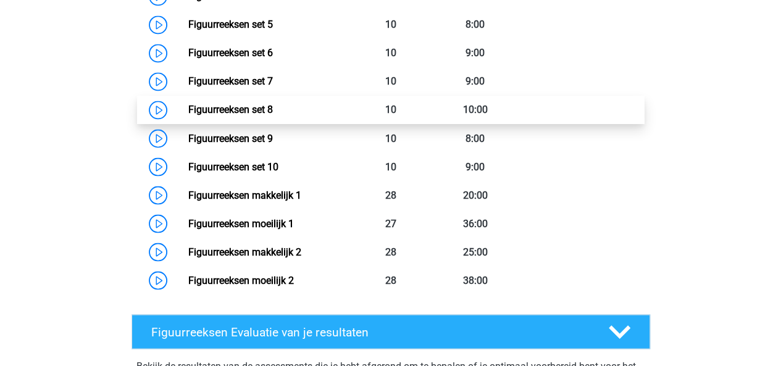
scroll to position [957, 0]
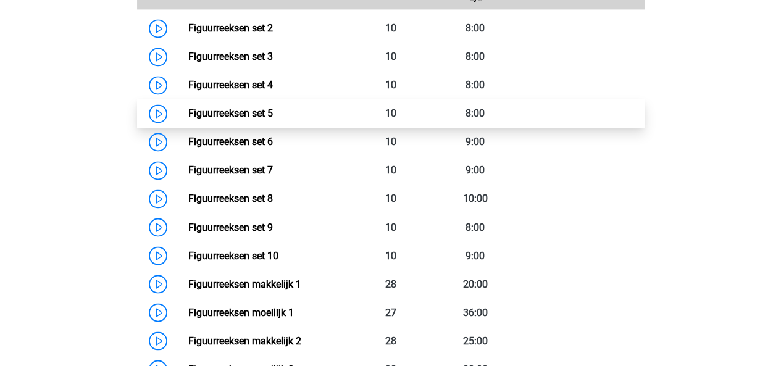
click at [188, 111] on link "Figuurreeksen set 5" at bounding box center [230, 113] width 85 height 12
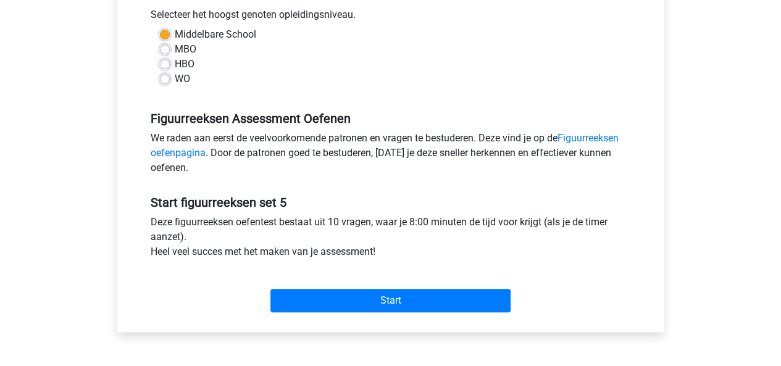
scroll to position [284, 0]
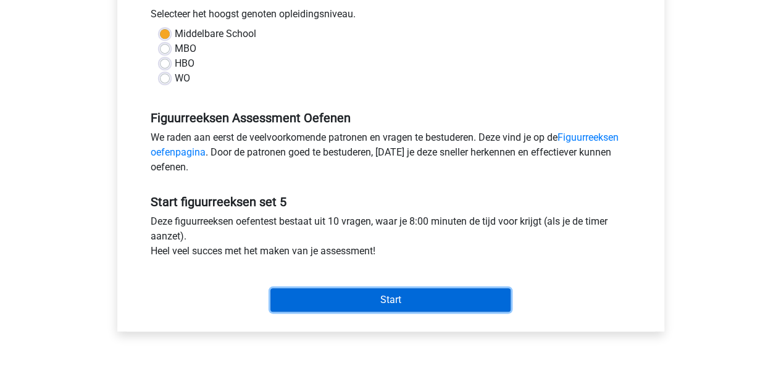
click at [442, 299] on input "Start" at bounding box center [391, 299] width 240 height 23
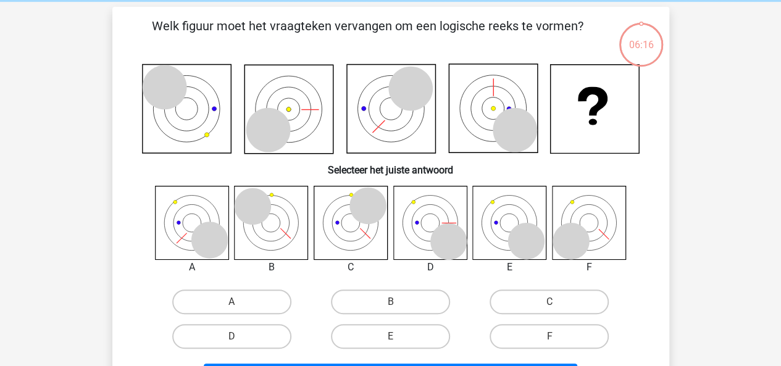
scroll to position [65, 0]
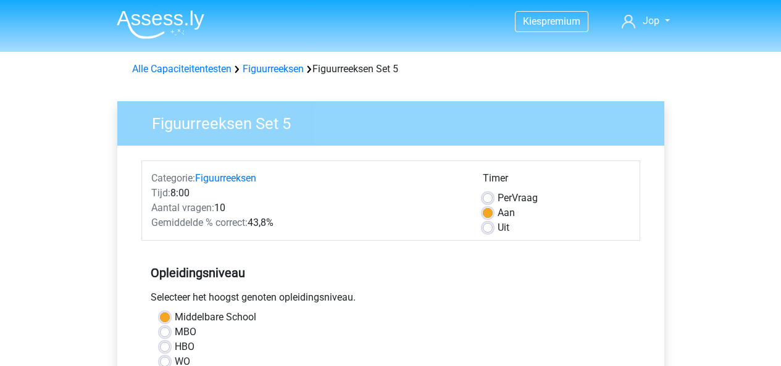
scroll to position [284, 0]
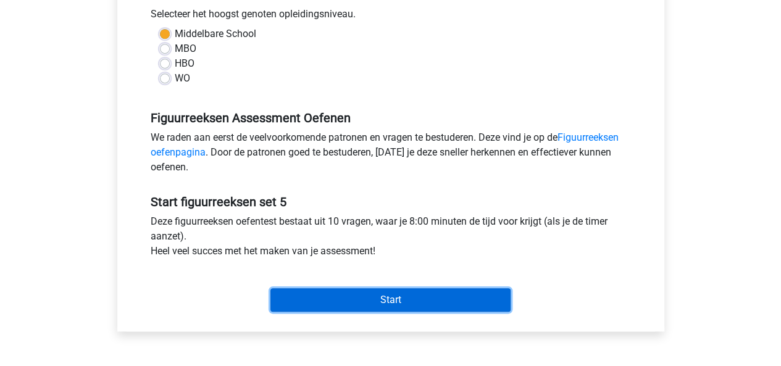
click at [309, 300] on input "Start" at bounding box center [391, 299] width 240 height 23
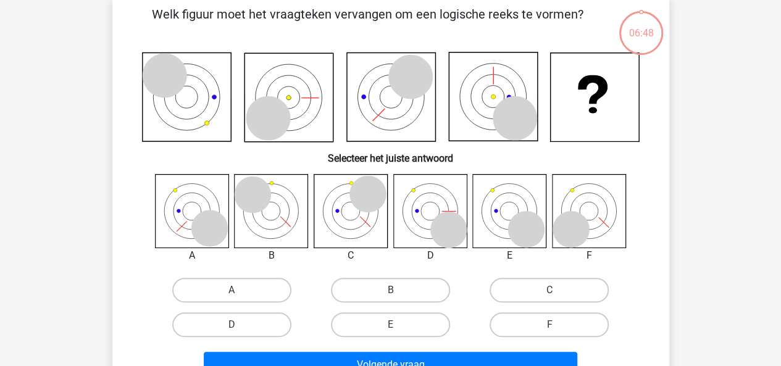
scroll to position [62, 0]
click at [390, 324] on label "E" at bounding box center [390, 324] width 119 height 25
click at [390, 324] on input "E" at bounding box center [394, 328] width 8 height 8
radio input "true"
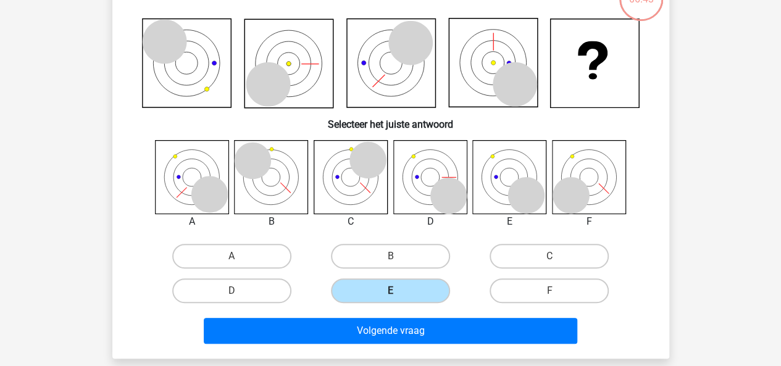
scroll to position [104, 0]
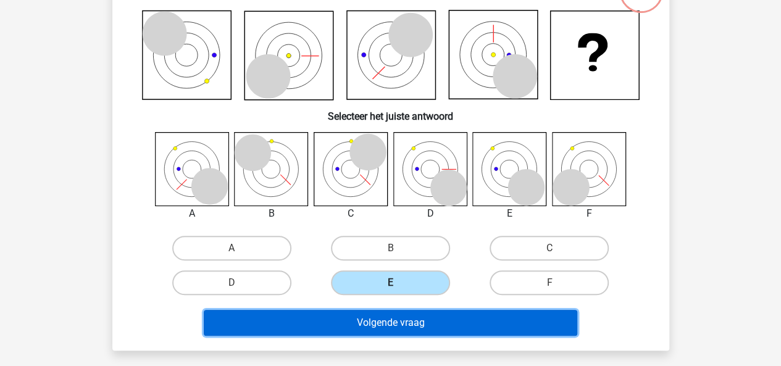
click at [390, 324] on button "Volgende vraag" at bounding box center [391, 323] width 374 height 26
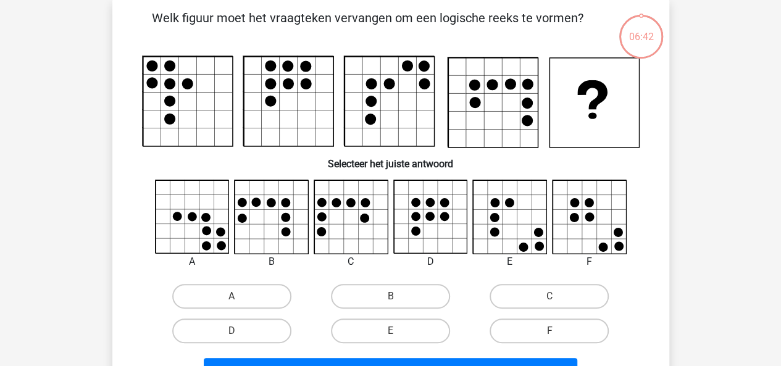
scroll to position [57, 0]
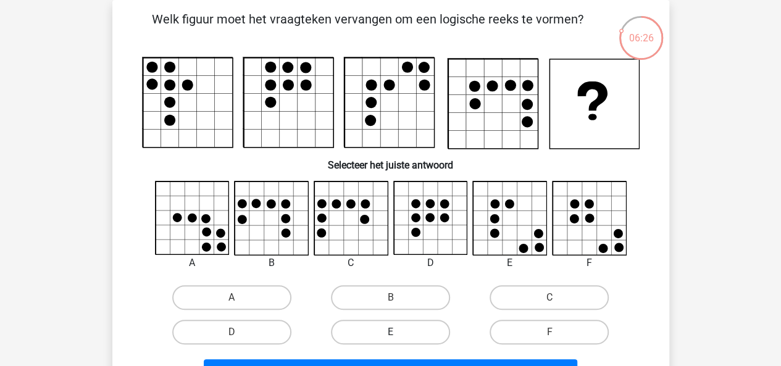
click at [346, 329] on label "E" at bounding box center [390, 332] width 119 height 25
click at [390, 332] on input "E" at bounding box center [394, 336] width 8 height 8
radio input "true"
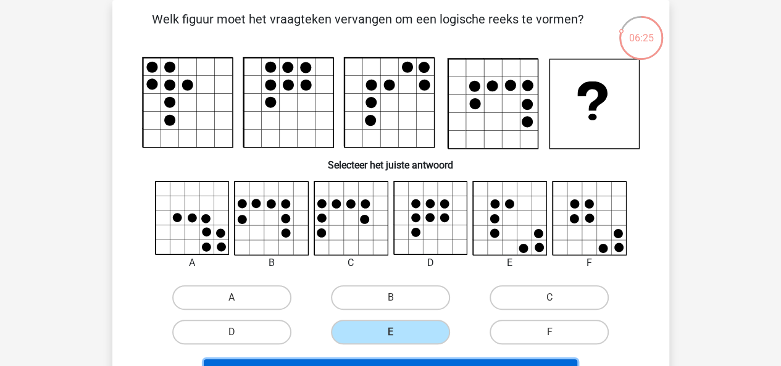
click at [377, 361] on button "Volgende vraag" at bounding box center [391, 372] width 374 height 26
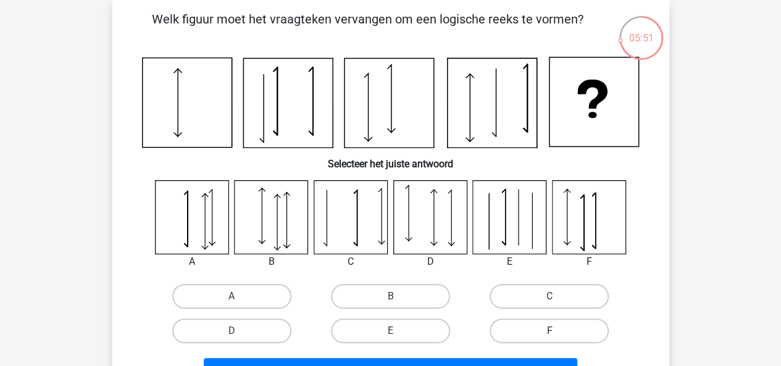
click at [545, 326] on label "F" at bounding box center [549, 331] width 119 height 25
click at [550, 331] on input "F" at bounding box center [554, 335] width 8 height 8
radio input "true"
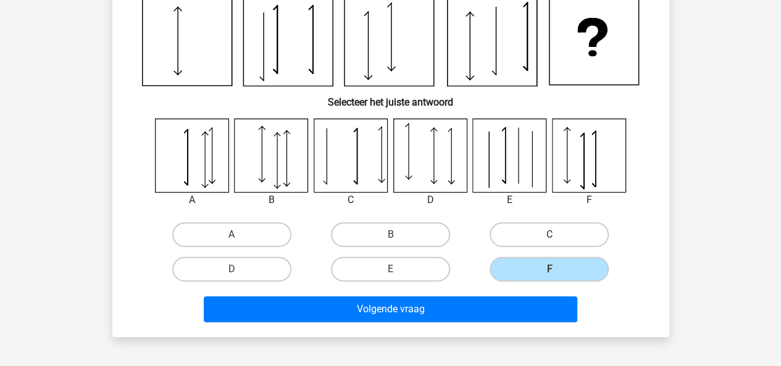
scroll to position [124, 0]
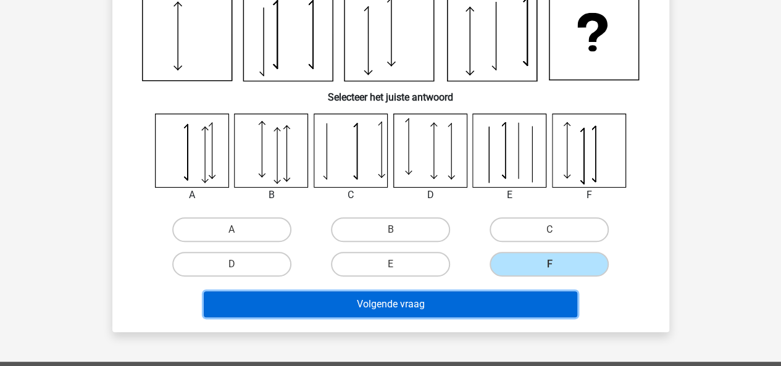
click at [431, 303] on button "Volgende vraag" at bounding box center [391, 305] width 374 height 26
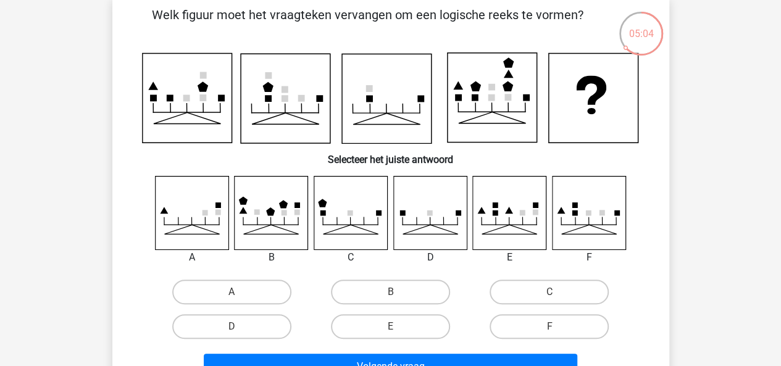
scroll to position [62, 0]
click at [269, 325] on label "D" at bounding box center [231, 326] width 119 height 25
click at [240, 326] on input "D" at bounding box center [236, 330] width 8 height 8
radio input "true"
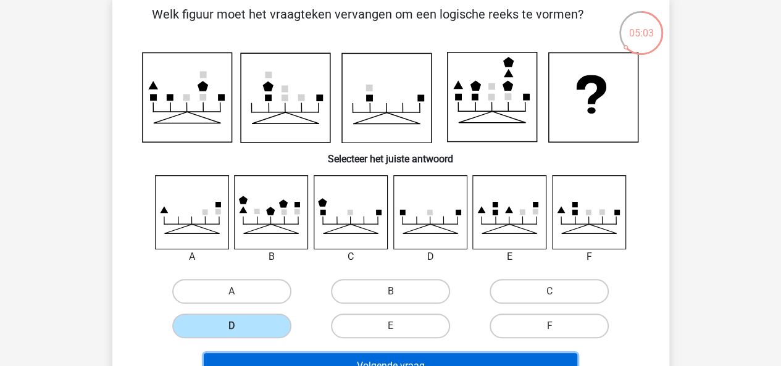
click at [341, 359] on button "Volgende vraag" at bounding box center [391, 366] width 374 height 26
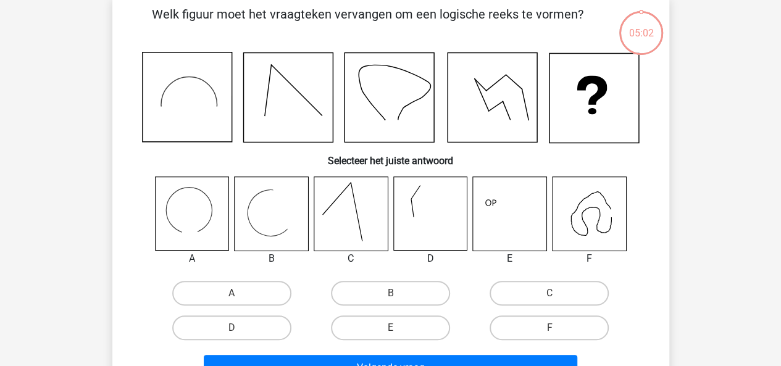
scroll to position [57, 0]
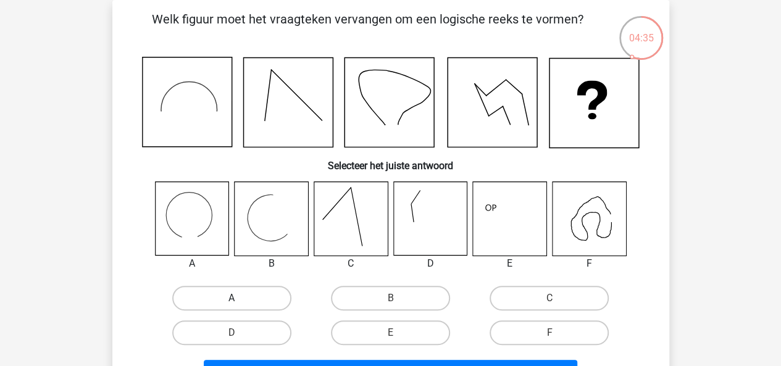
click at [224, 297] on label "A" at bounding box center [231, 298] width 119 height 25
click at [232, 298] on input "A" at bounding box center [236, 302] width 8 height 8
radio input "true"
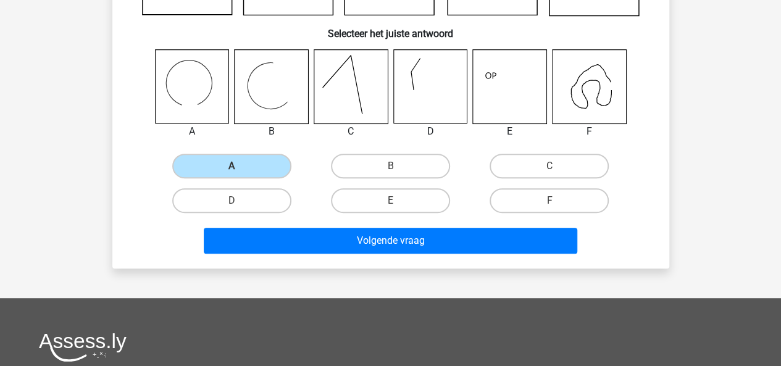
scroll to position [211, 0]
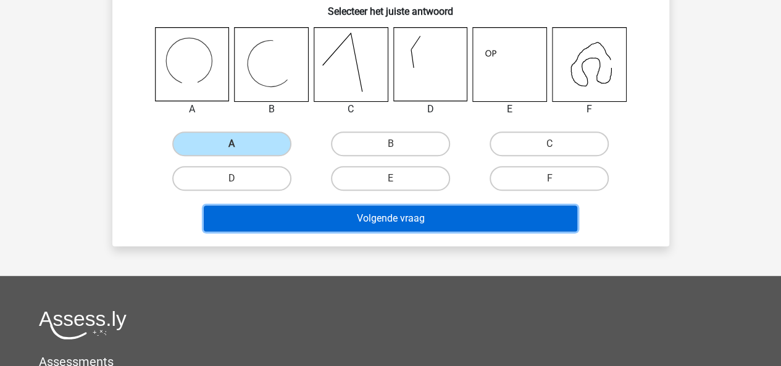
click at [420, 214] on button "Volgende vraag" at bounding box center [391, 219] width 374 height 26
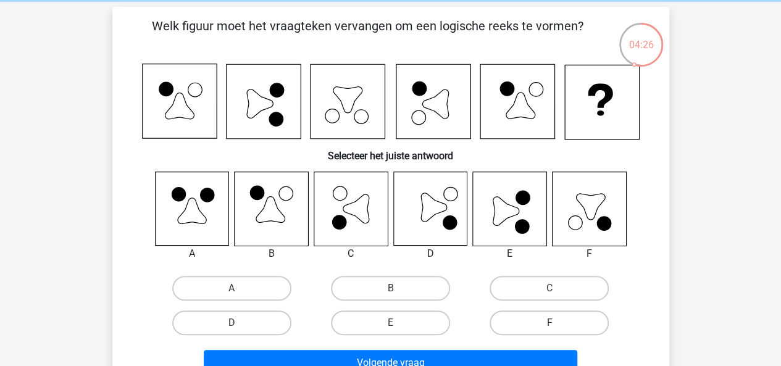
scroll to position [51, 0]
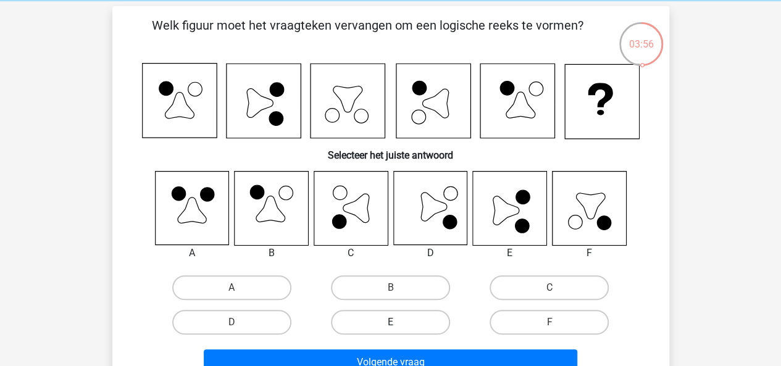
click at [392, 318] on label "E" at bounding box center [390, 322] width 119 height 25
click at [392, 322] on input "E" at bounding box center [394, 326] width 8 height 8
radio input "true"
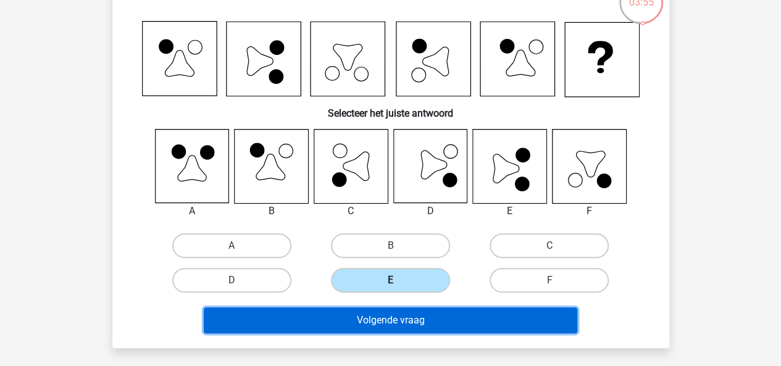
click at [392, 318] on button "Volgende vraag" at bounding box center [391, 321] width 374 height 26
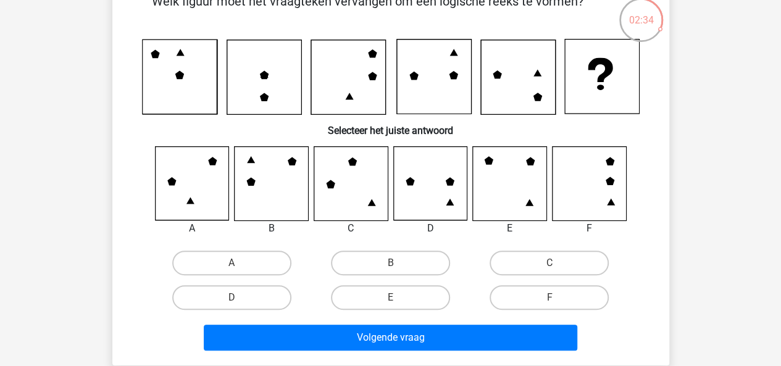
scroll to position [74, 0]
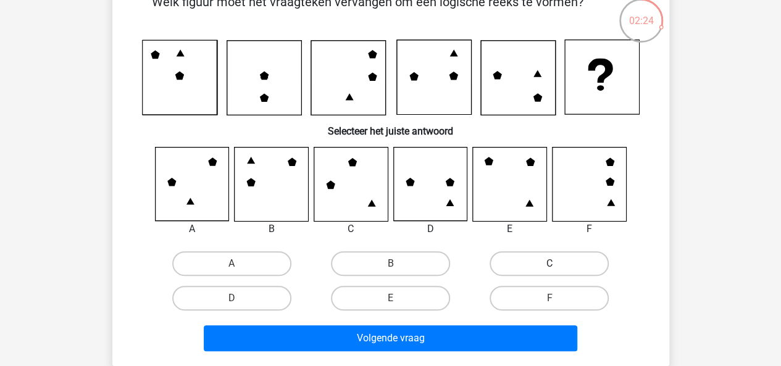
click at [572, 258] on label "C" at bounding box center [549, 263] width 119 height 25
click at [558, 264] on input "C" at bounding box center [554, 268] width 8 height 8
radio input "true"
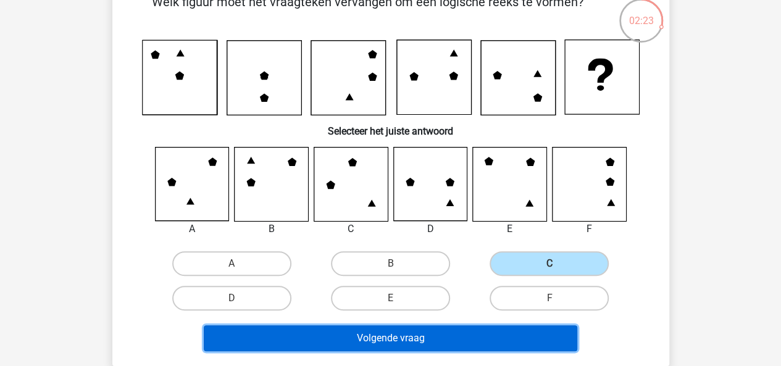
click at [439, 347] on button "Volgende vraag" at bounding box center [391, 339] width 374 height 26
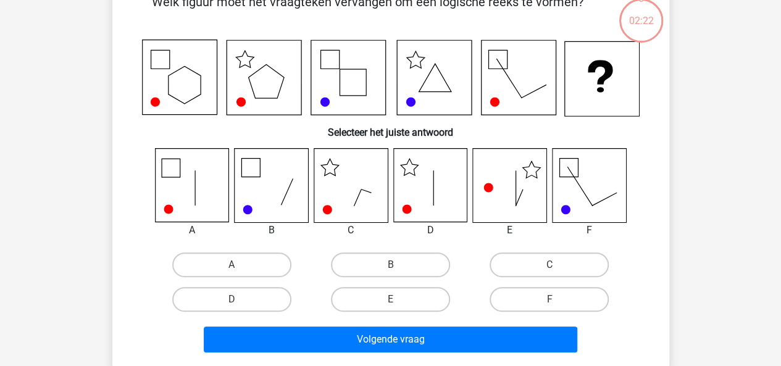
scroll to position [57, 0]
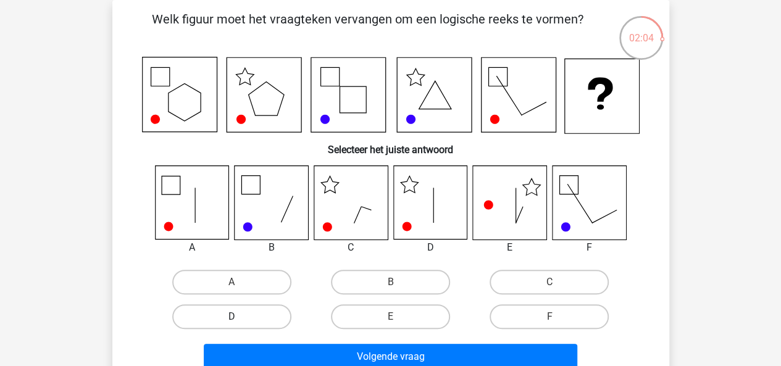
click at [232, 311] on label "D" at bounding box center [231, 317] width 119 height 25
click at [232, 317] on input "D" at bounding box center [236, 321] width 8 height 8
radio input "true"
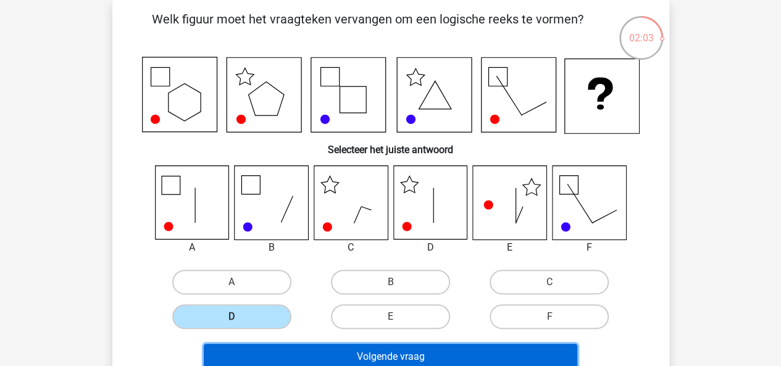
click at [308, 350] on button "Volgende vraag" at bounding box center [391, 357] width 374 height 26
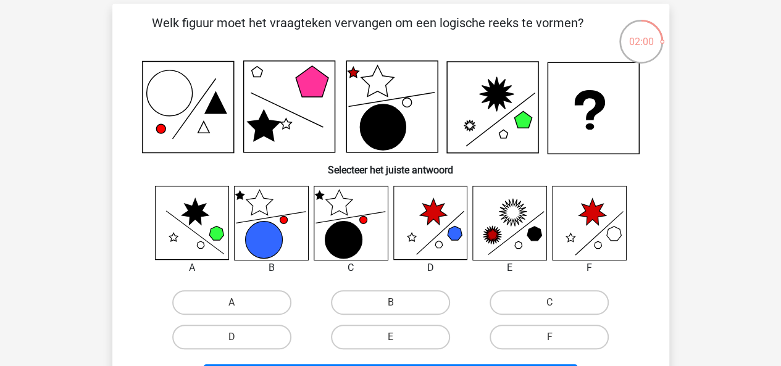
scroll to position [53, 0]
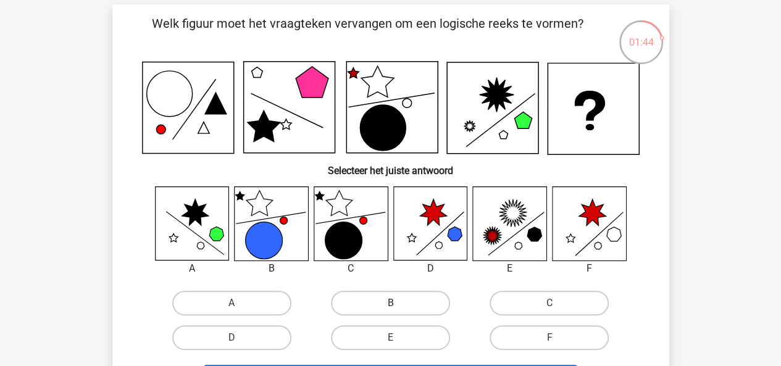
click at [385, 311] on label "B" at bounding box center [390, 303] width 119 height 25
click at [390, 311] on input "B" at bounding box center [394, 307] width 8 height 8
radio input "true"
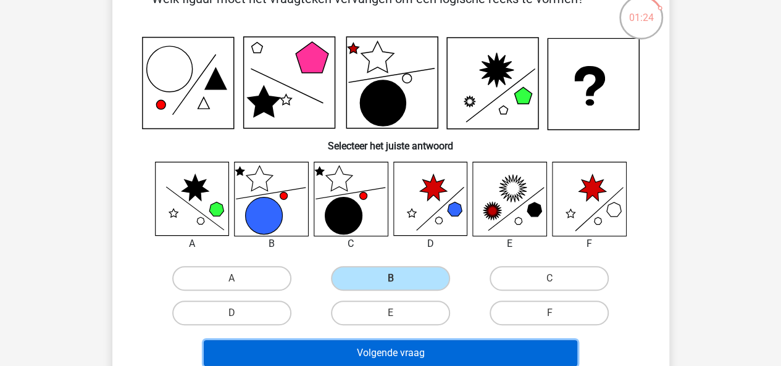
click at [439, 356] on button "Volgende vraag" at bounding box center [391, 353] width 374 height 26
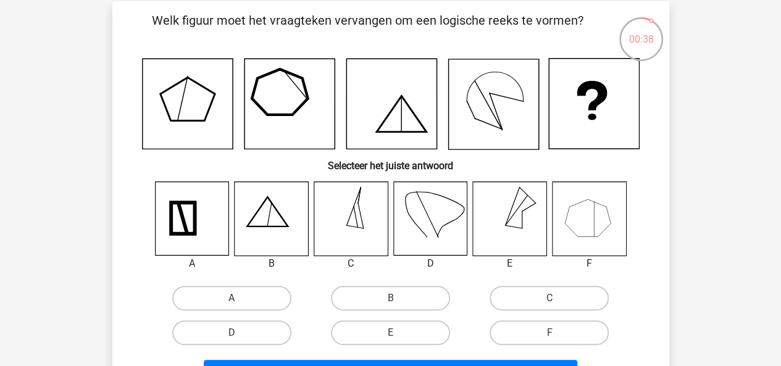
scroll to position [56, 0]
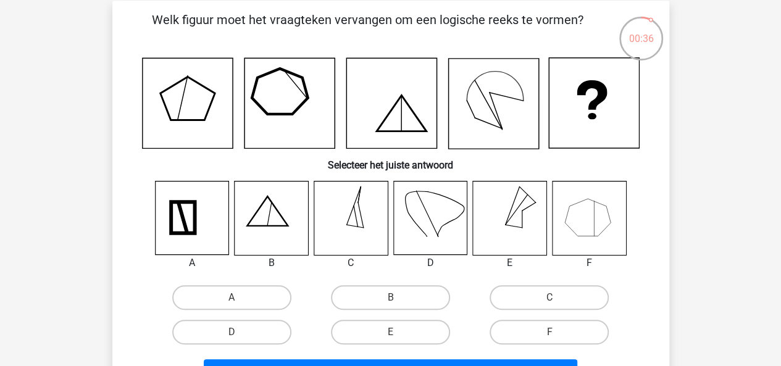
click at [380, 316] on div "E" at bounding box center [390, 332] width 159 height 35
click at [387, 327] on label "E" at bounding box center [390, 332] width 119 height 25
click at [390, 332] on input "E" at bounding box center [394, 336] width 8 height 8
radio input "true"
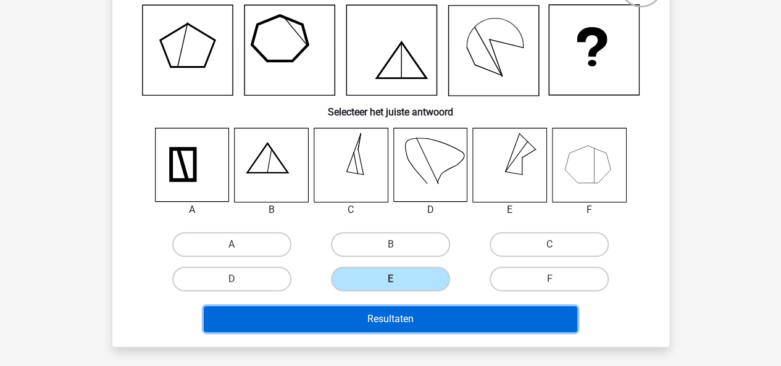
click at [386, 324] on button "Resultaten" at bounding box center [391, 319] width 374 height 26
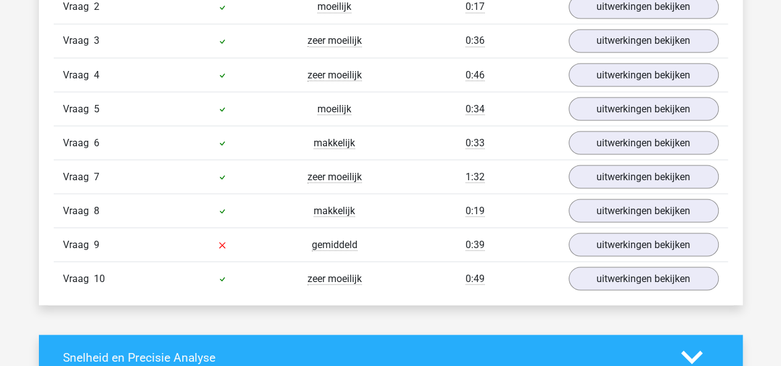
scroll to position [1109, 0]
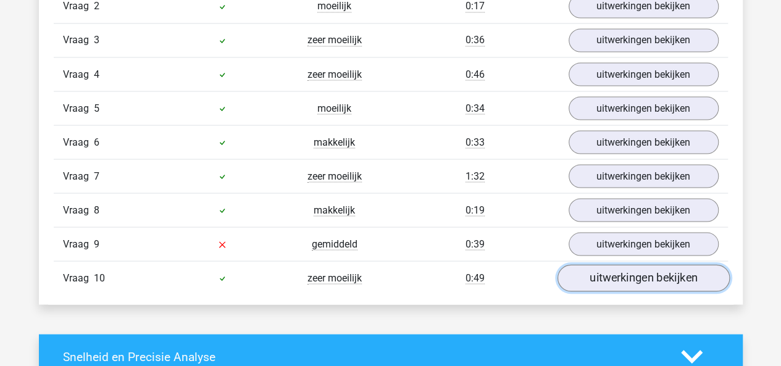
click at [603, 269] on link "uitwerkingen bekijken" at bounding box center [643, 278] width 172 height 27
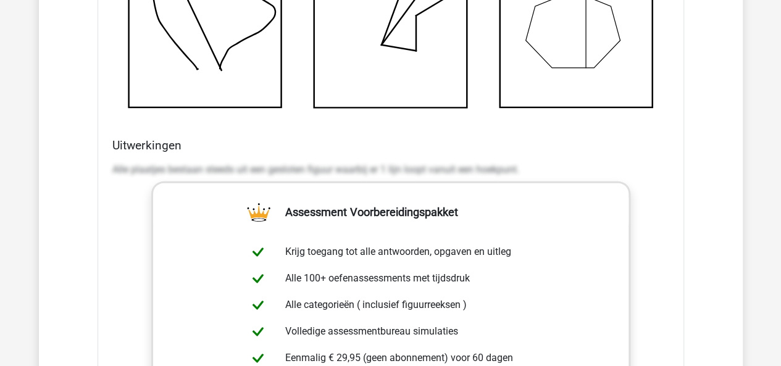
scroll to position [1841, 0]
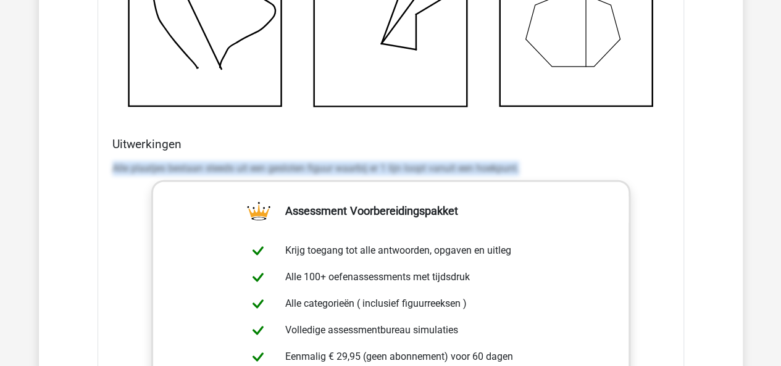
drag, startPoint x: 111, startPoint y: 160, endPoint x: 521, endPoint y: 150, distance: 409.6
click at [521, 150] on div "Uitwerkingen Alle plaatjes bestaan steeds uit een gesloten figuur waarbij er 1 …" at bounding box center [390, 332] width 567 height 390
copy p "Alle plaatjes bestaan steeds uit een gesloten figuur waarbij er 1 lijn loopt va…"
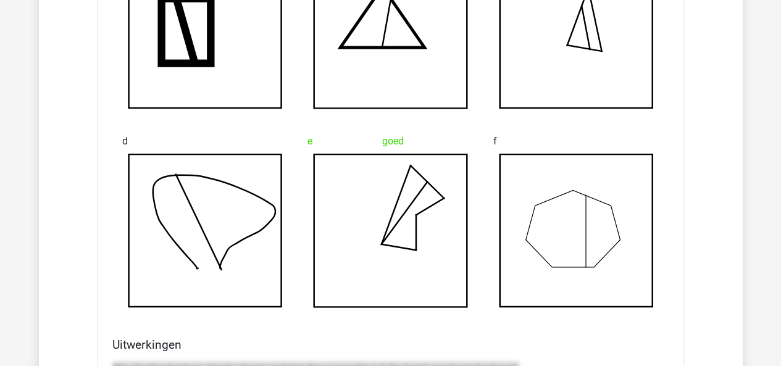
scroll to position [1636, 0]
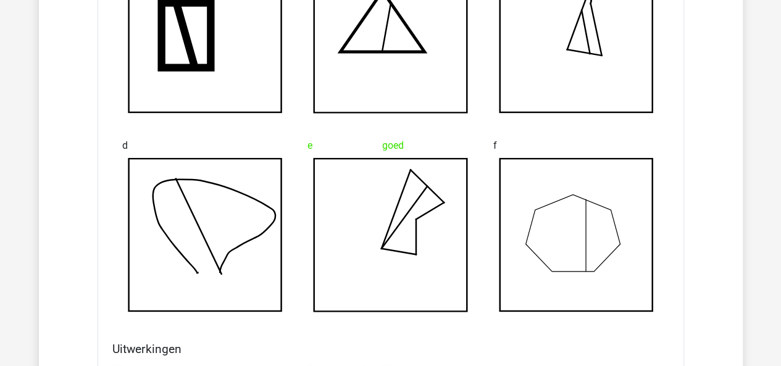
drag, startPoint x: 651, startPoint y: 130, endPoint x: 621, endPoint y: 122, distance: 30.9
click at [650, 133] on div at bounding box center [577, 138] width 166 height 10
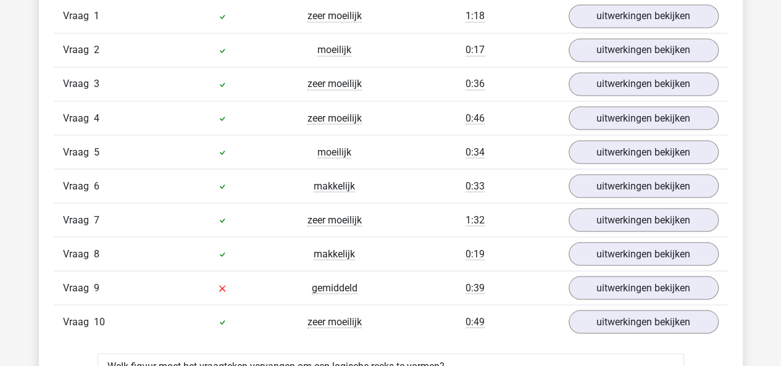
scroll to position [1076, 0]
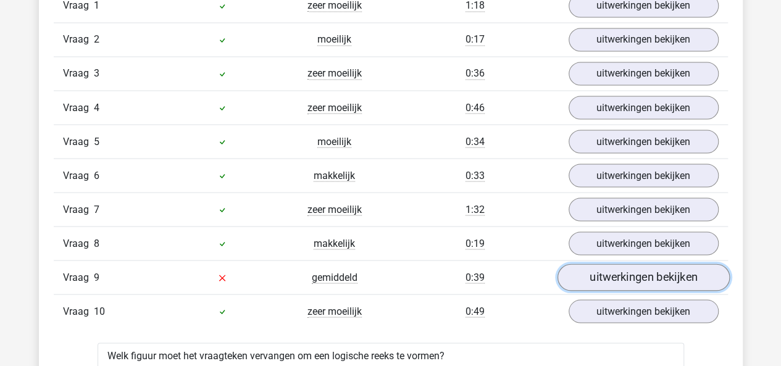
click at [634, 264] on link "uitwerkingen bekijken" at bounding box center [643, 277] width 172 height 27
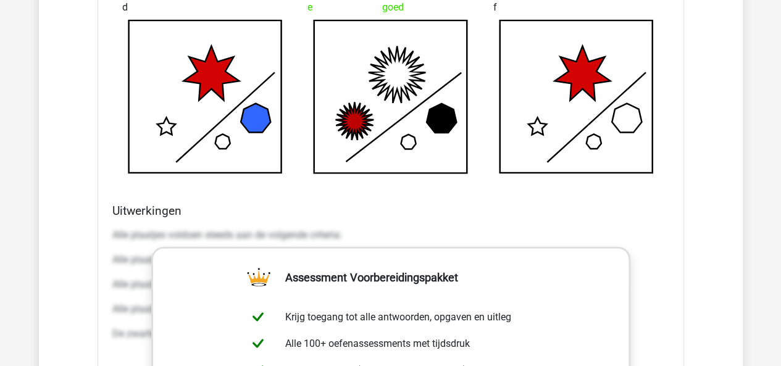
scroll to position [1743, 0]
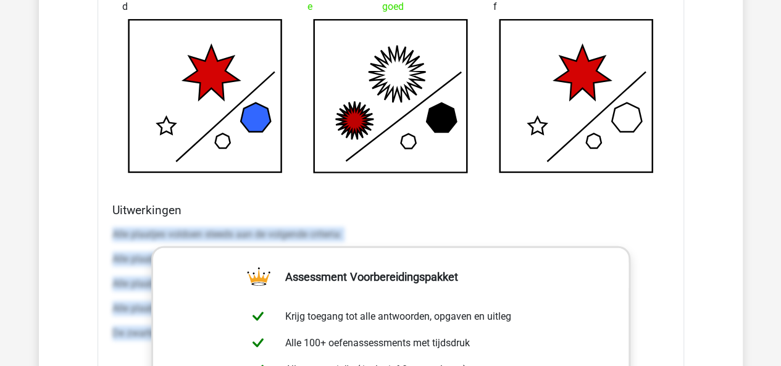
drag, startPoint x: 111, startPoint y: 227, endPoint x: 655, endPoint y: 337, distance: 555.3
copy div "Alle plaatjes voldoen steeds aan de volgende criteria: Alle plaatjes bevatten 2…"
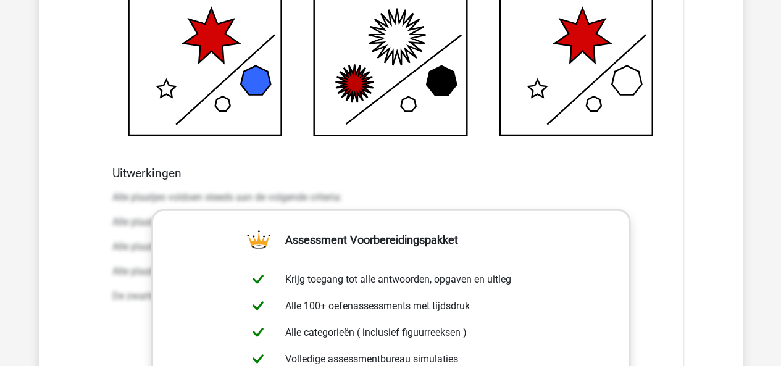
click at [551, 137] on div "f" at bounding box center [577, 46] width 186 height 199
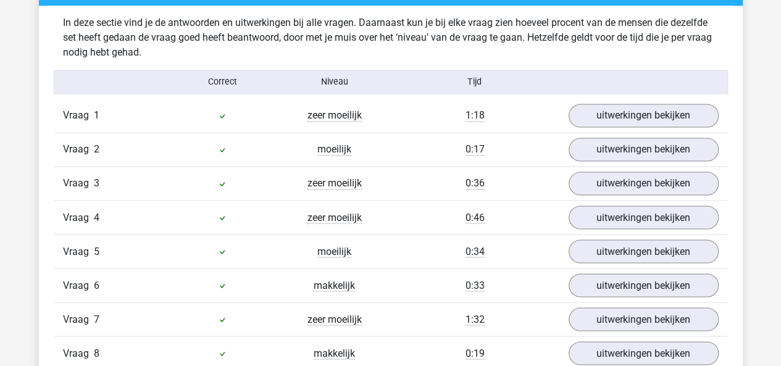
scroll to position [965, 0]
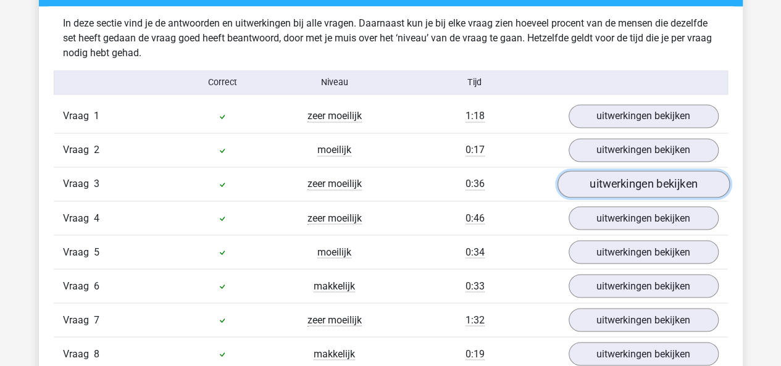
click at [581, 180] on link "uitwerkingen bekijken" at bounding box center [643, 184] width 172 height 27
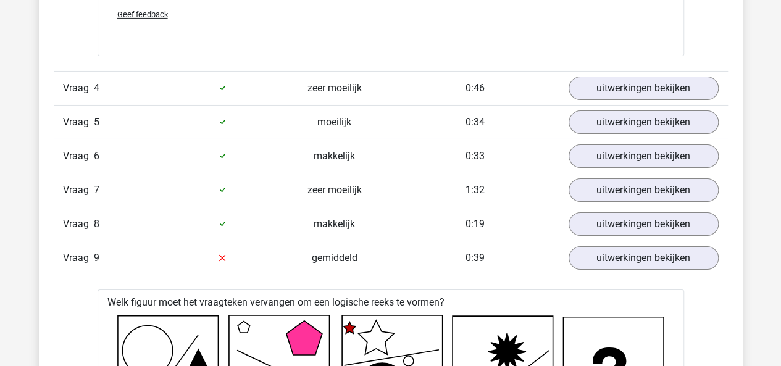
scroll to position [2130, 0]
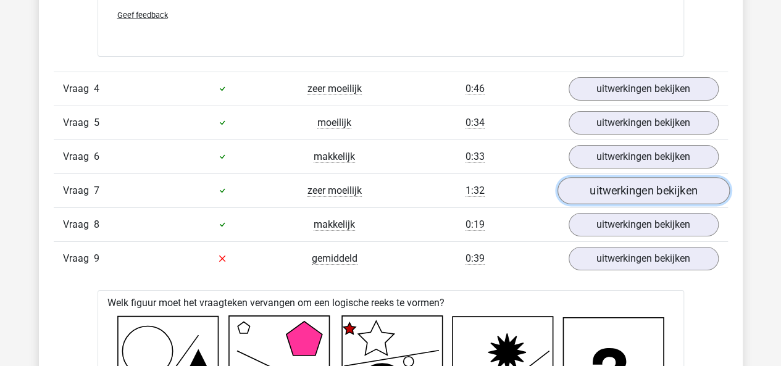
click at [597, 185] on link "uitwerkingen bekijken" at bounding box center [643, 190] width 172 height 27
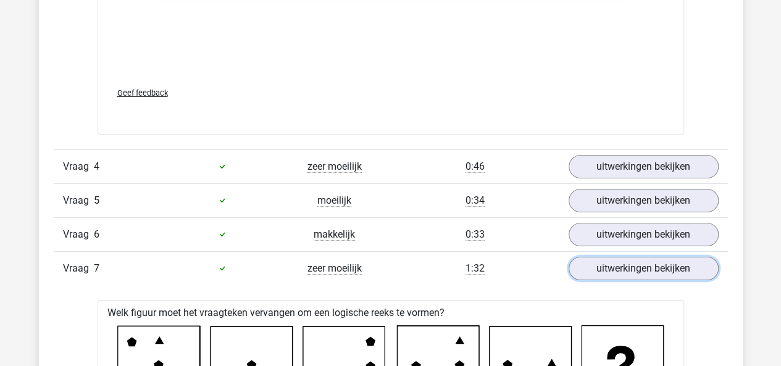
scroll to position [2052, 0]
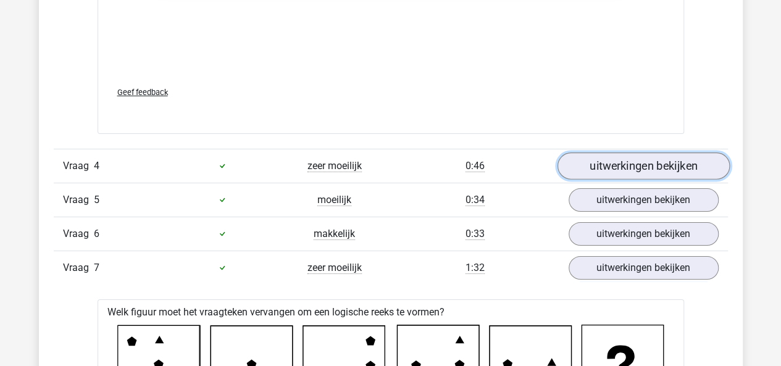
click at [613, 157] on link "uitwerkingen bekijken" at bounding box center [643, 166] width 172 height 27
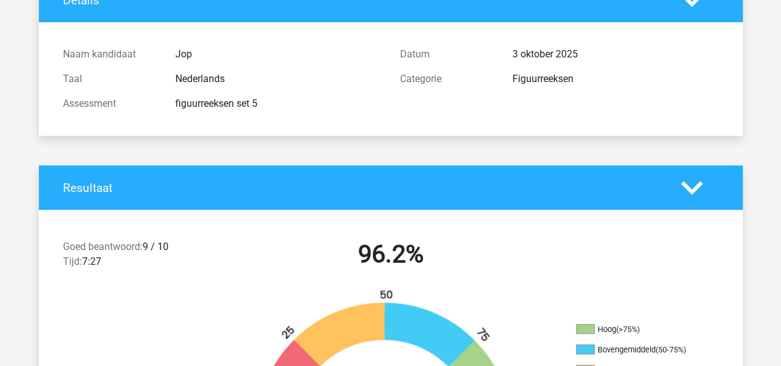
scroll to position [103, 0]
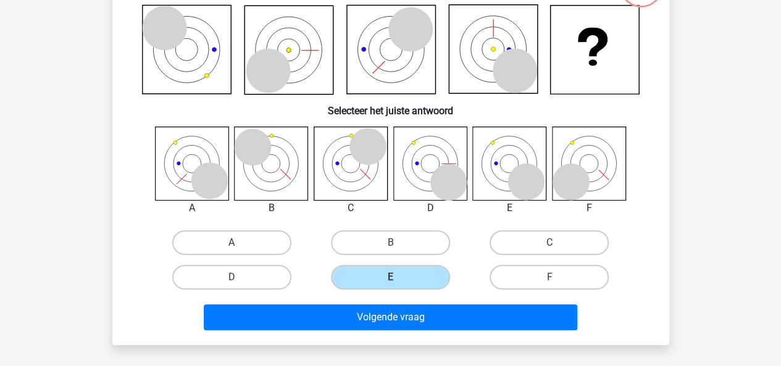
scroll to position [109, 0]
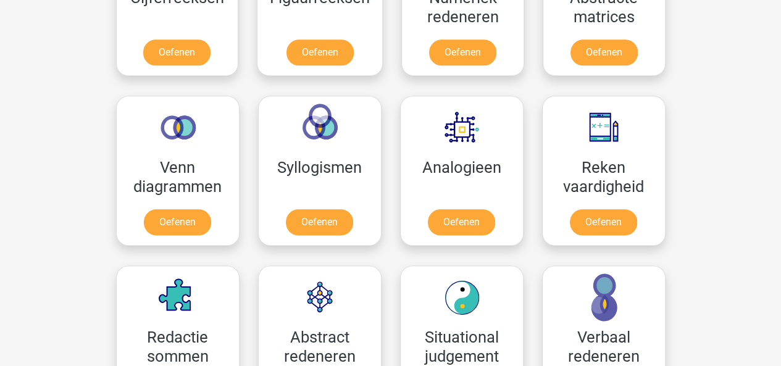
scroll to position [653, 0]
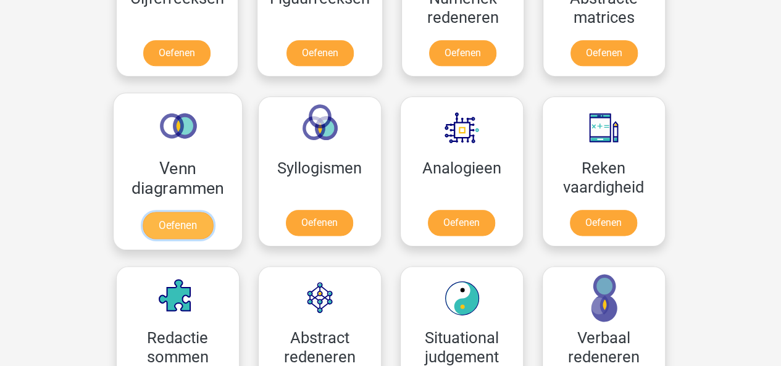
click at [166, 212] on link "Oefenen" at bounding box center [177, 225] width 70 height 27
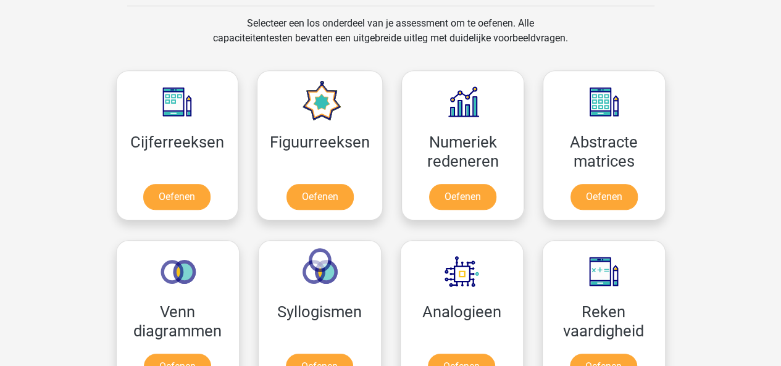
scroll to position [508, 0]
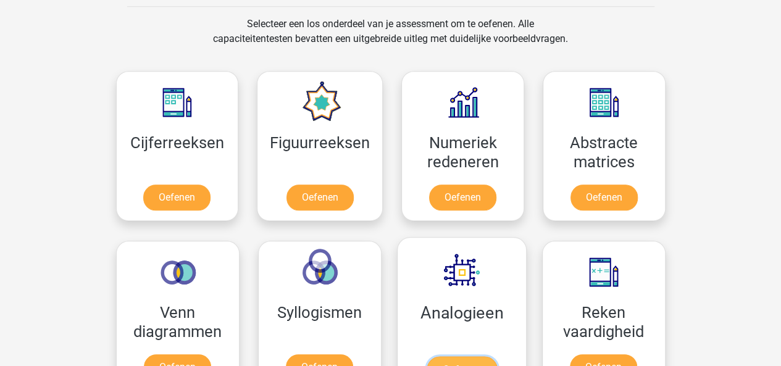
click at [442, 356] on link "Oefenen" at bounding box center [461, 369] width 70 height 27
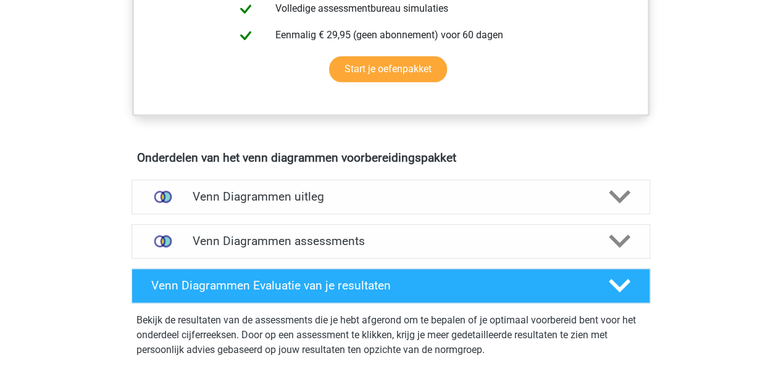
scroll to position [653, 0]
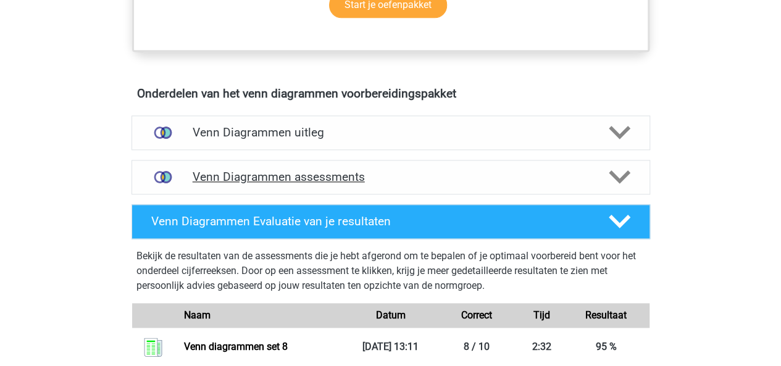
click at [378, 179] on h4 "Venn Diagrammen assessments" at bounding box center [391, 177] width 397 height 14
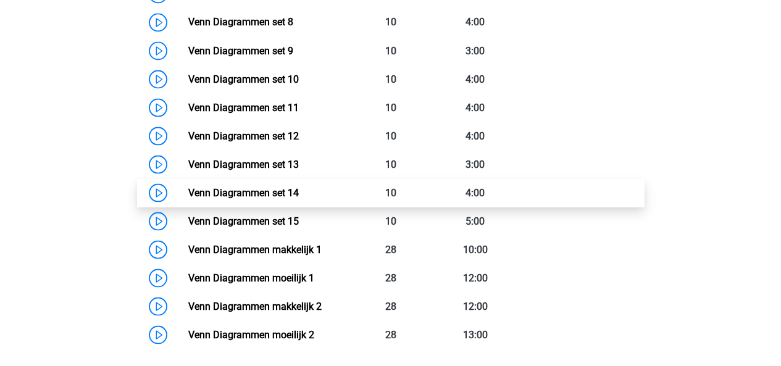
scroll to position [1116, 0]
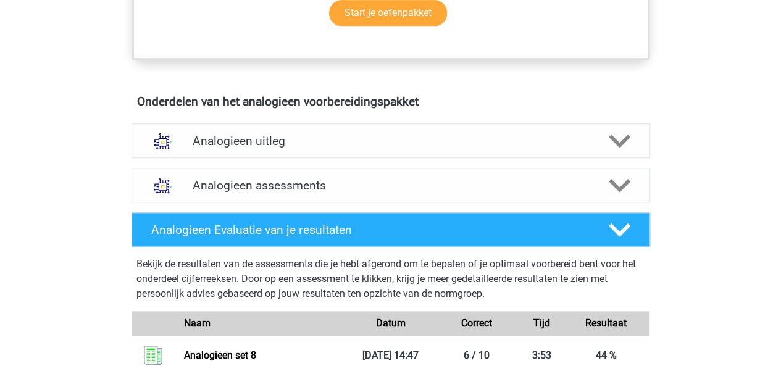
scroll to position [629, 0]
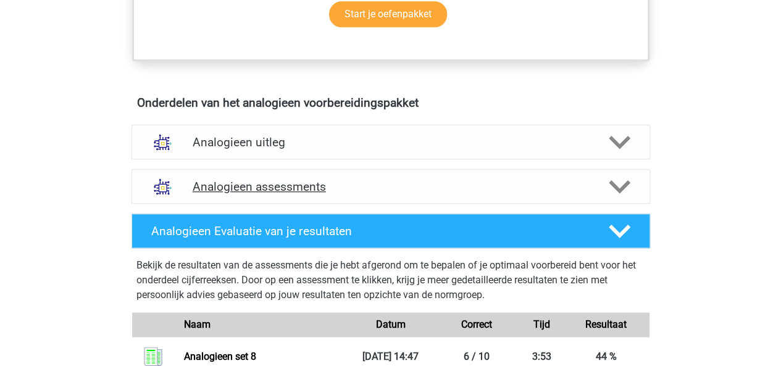
click at [443, 177] on div "Analogieen assessments" at bounding box center [391, 186] width 519 height 35
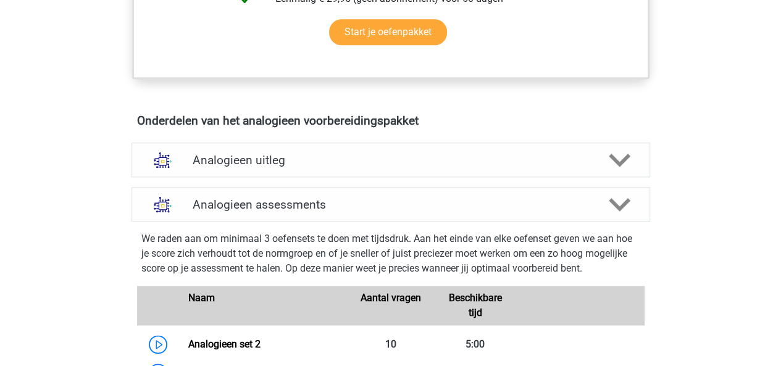
scroll to position [592, 0]
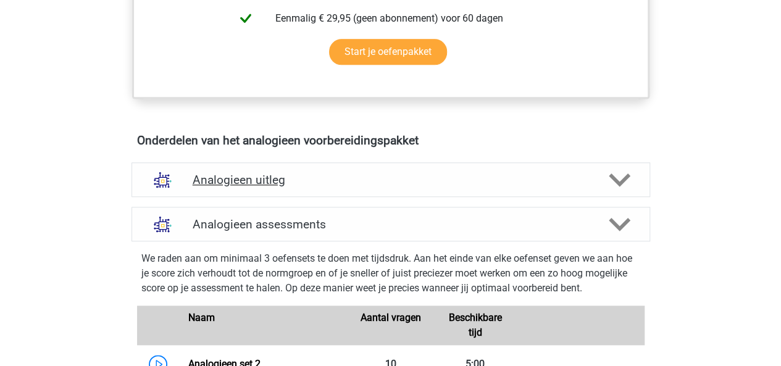
click at [219, 186] on div "Analogieen uitleg" at bounding box center [391, 179] width 519 height 35
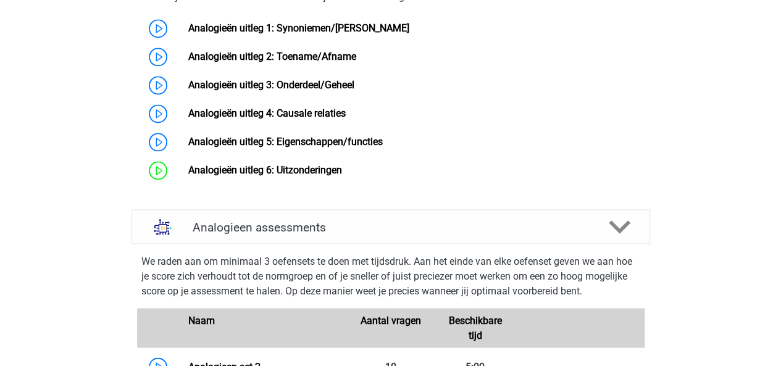
scroll to position [963, 0]
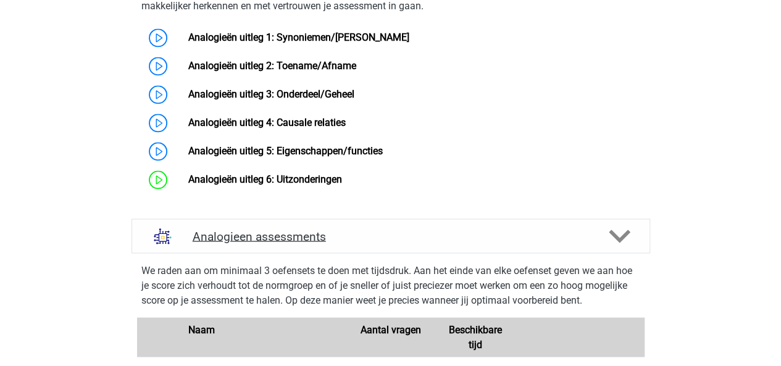
click at [279, 238] on div "Analogieen assessments" at bounding box center [391, 236] width 519 height 35
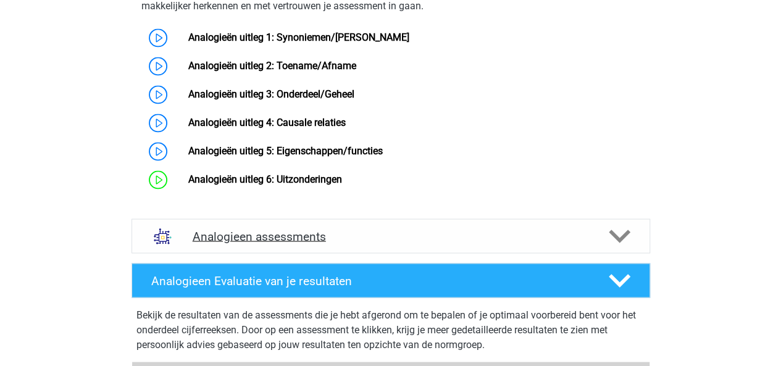
click at [350, 243] on h4 "Analogieen assessments" at bounding box center [391, 236] width 397 height 14
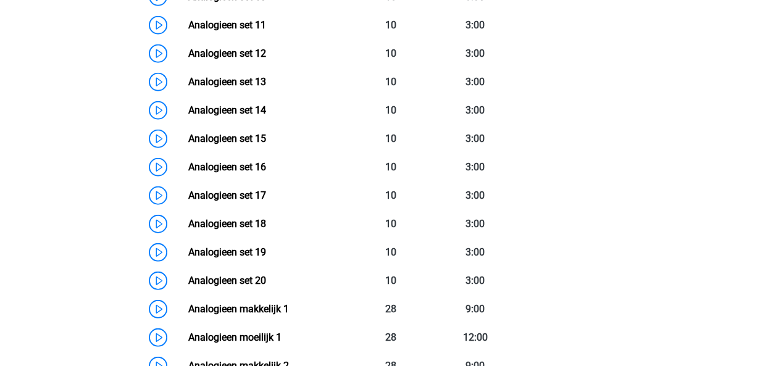
scroll to position [1569, 0]
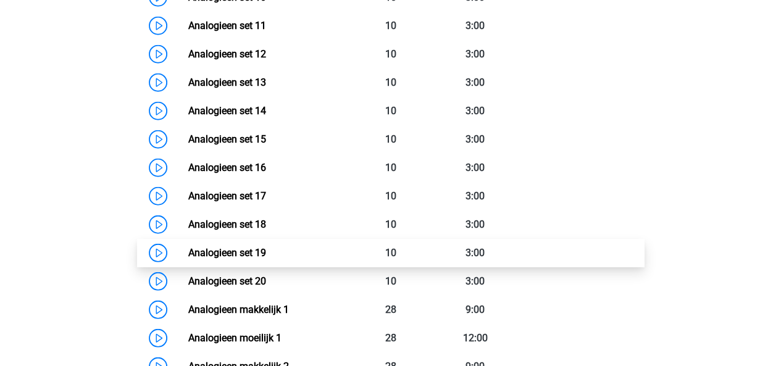
click at [188, 259] on link "Analogieen set 19" at bounding box center [227, 253] width 78 height 12
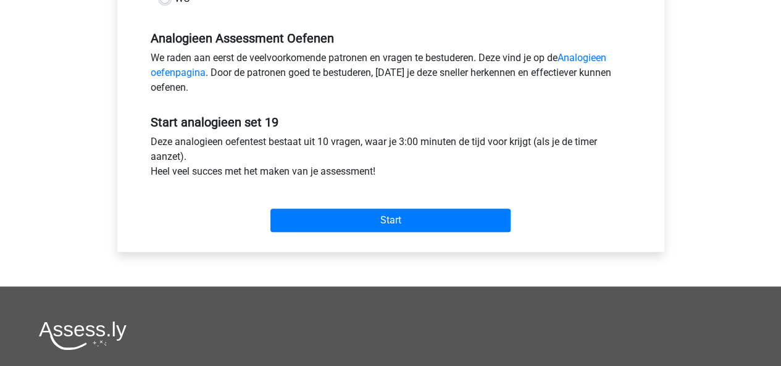
scroll to position [370, 0]
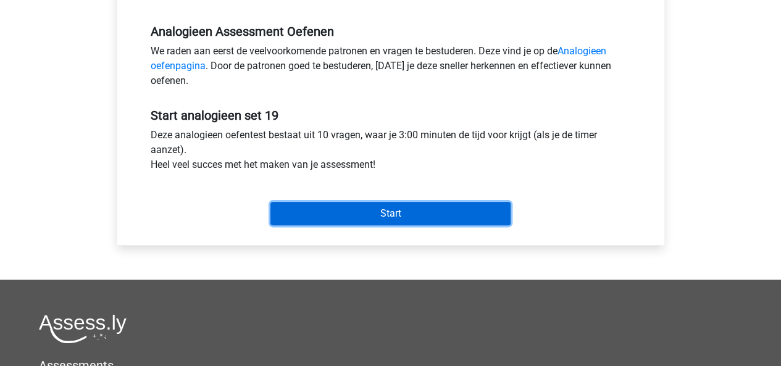
click at [357, 213] on input "Start" at bounding box center [391, 213] width 240 height 23
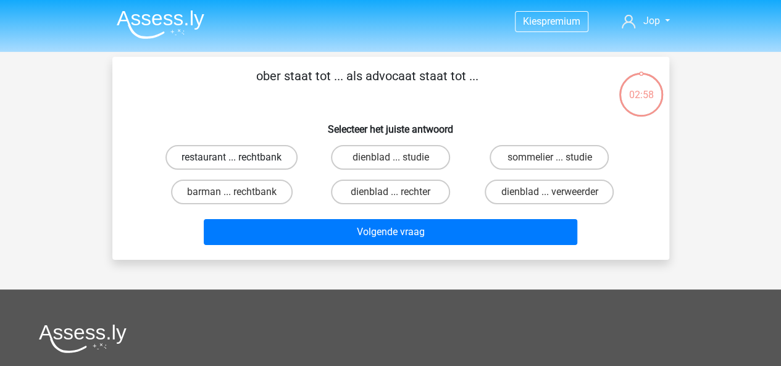
click at [209, 156] on label "restaurant ... rechtbank" at bounding box center [232, 157] width 132 height 25
click at [232, 158] on input "restaurant ... rechtbank" at bounding box center [236, 162] width 8 height 8
radio input "true"
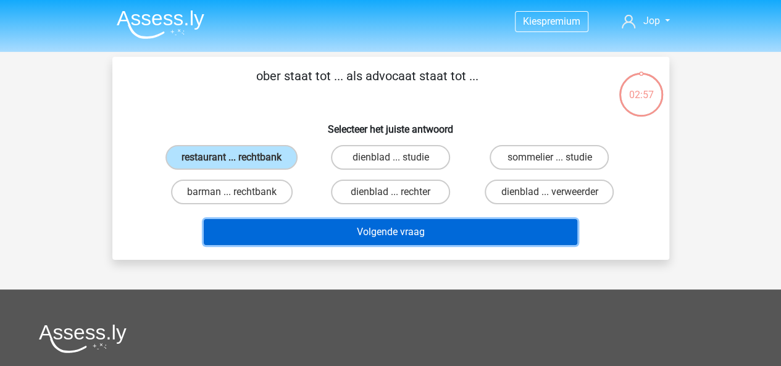
click at [315, 231] on button "Volgende vraag" at bounding box center [391, 232] width 374 height 26
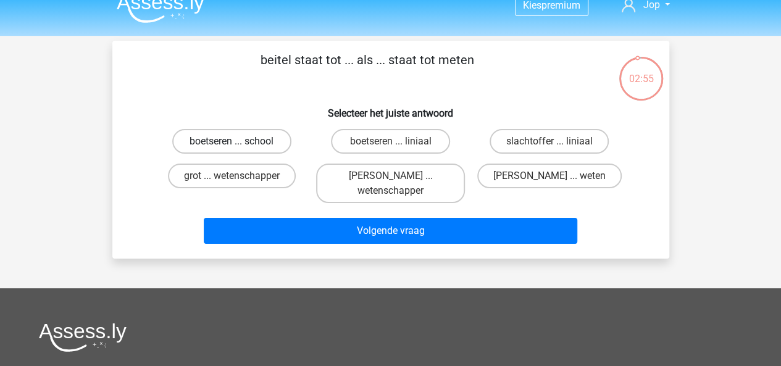
scroll to position [15, 0]
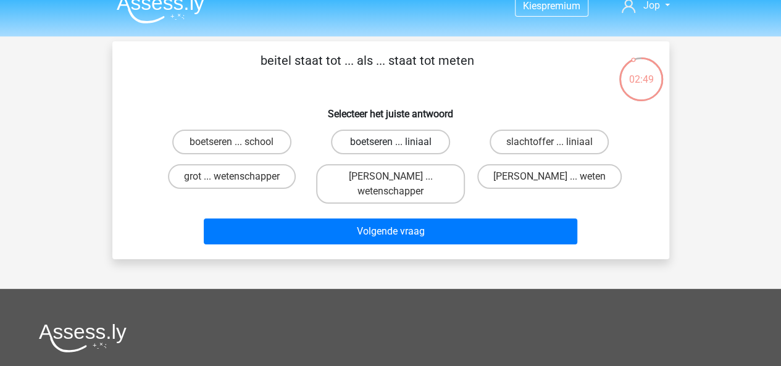
click at [374, 153] on label "boetseren ... liniaal" at bounding box center [390, 142] width 119 height 25
click at [390, 150] on input "boetseren ... liniaal" at bounding box center [394, 146] width 8 height 8
radio input "true"
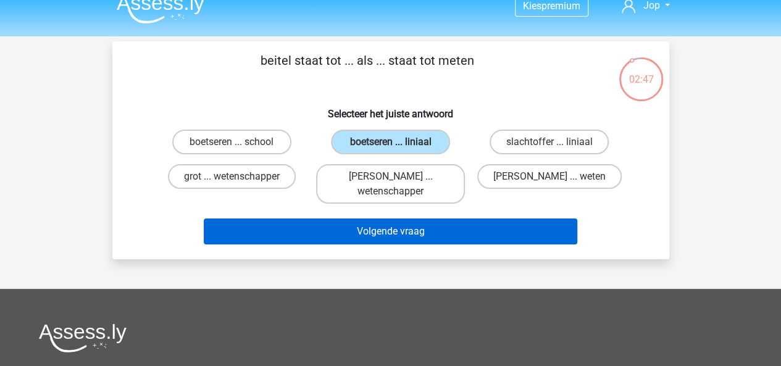
drag, startPoint x: 405, startPoint y: 245, endPoint x: 401, endPoint y: 239, distance: 7.2
click at [401, 239] on div "Volgende vraag" at bounding box center [391, 234] width 477 height 31
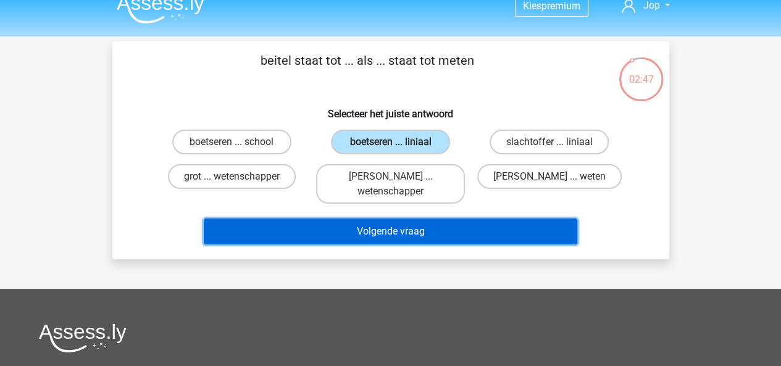
click at [401, 239] on button "Volgende vraag" at bounding box center [391, 232] width 374 height 26
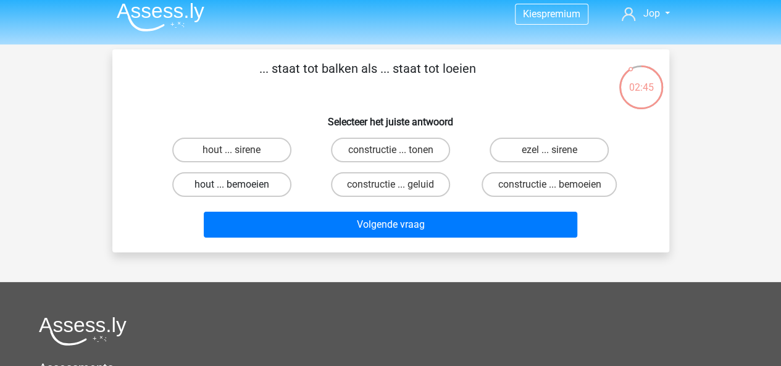
scroll to position [2, 0]
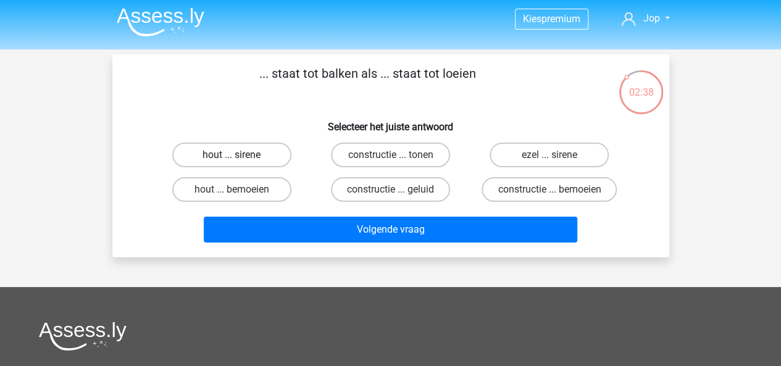
click at [243, 164] on label "hout ... sirene" at bounding box center [231, 155] width 119 height 25
click at [240, 163] on input "hout ... sirene" at bounding box center [236, 159] width 8 height 8
radio input "true"
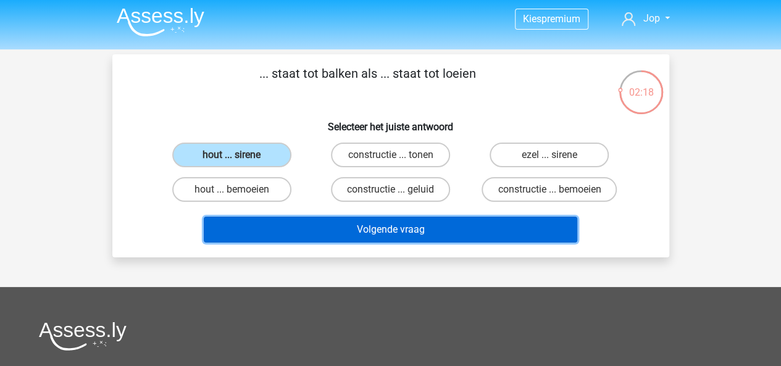
click at [324, 222] on button "Volgende vraag" at bounding box center [391, 230] width 374 height 26
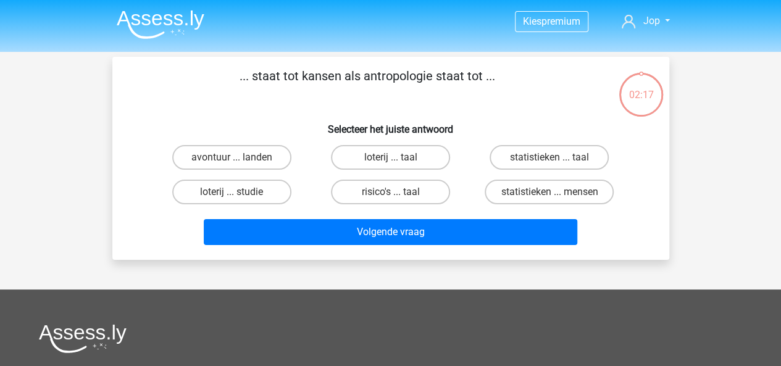
scroll to position [1, 0]
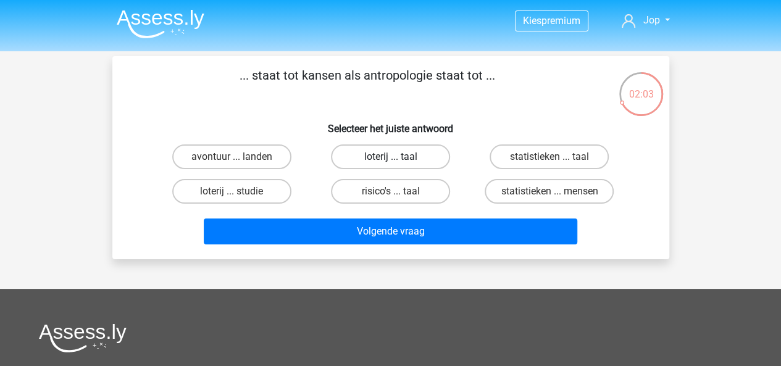
click at [390, 158] on label "loterij ... taal" at bounding box center [390, 157] width 119 height 25
click at [390, 158] on input "loterij ... taal" at bounding box center [394, 161] width 8 height 8
radio input "true"
click at [527, 162] on label "statistieken ... taal" at bounding box center [549, 157] width 119 height 25
click at [550, 162] on input "statistieken ... taal" at bounding box center [554, 161] width 8 height 8
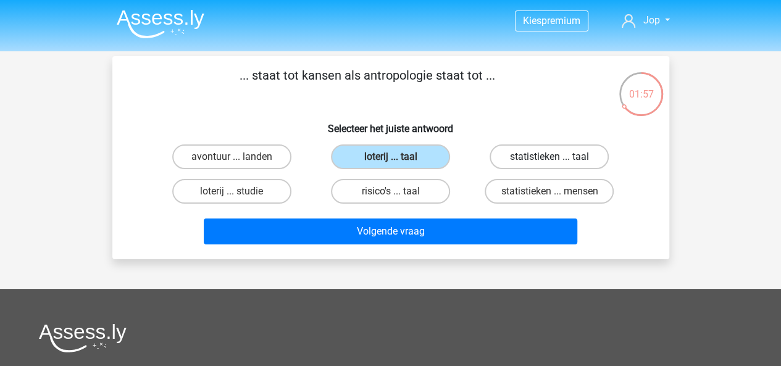
radio input "true"
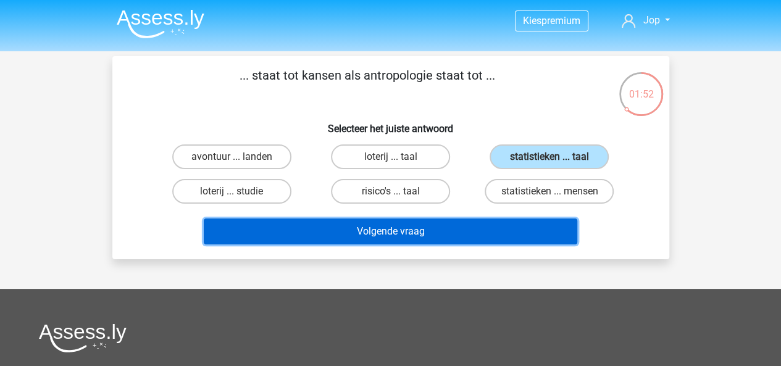
click at [448, 240] on button "Volgende vraag" at bounding box center [391, 232] width 374 height 26
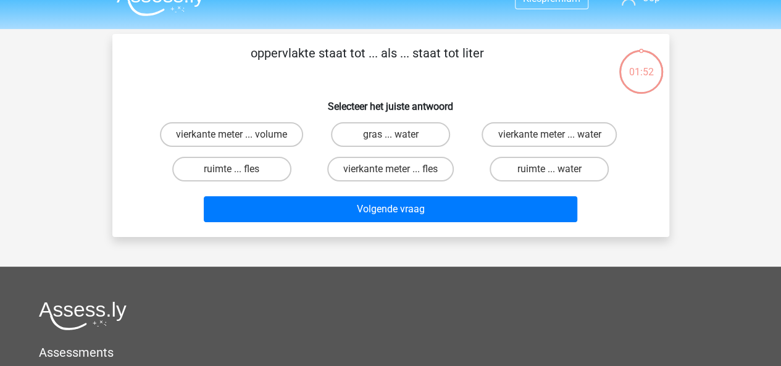
scroll to position [21, 0]
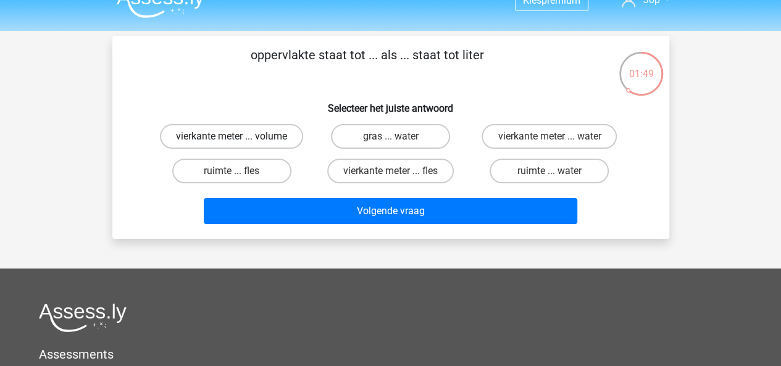
click at [243, 143] on label "vierkante meter ... volume" at bounding box center [231, 136] width 143 height 25
click at [240, 143] on input "vierkante meter ... volume" at bounding box center [236, 141] width 8 height 8
radio input "true"
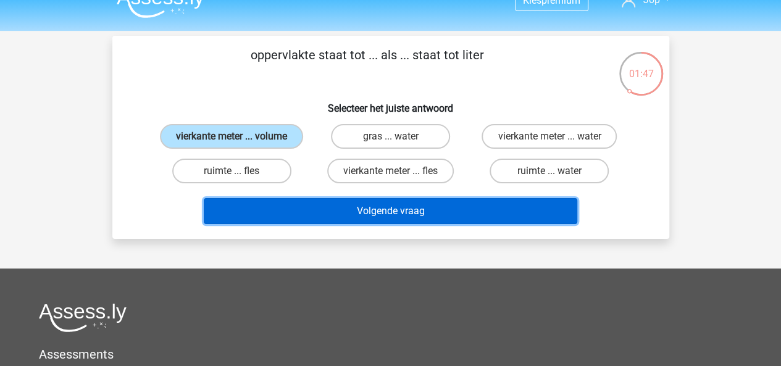
click at [345, 218] on button "Volgende vraag" at bounding box center [391, 211] width 374 height 26
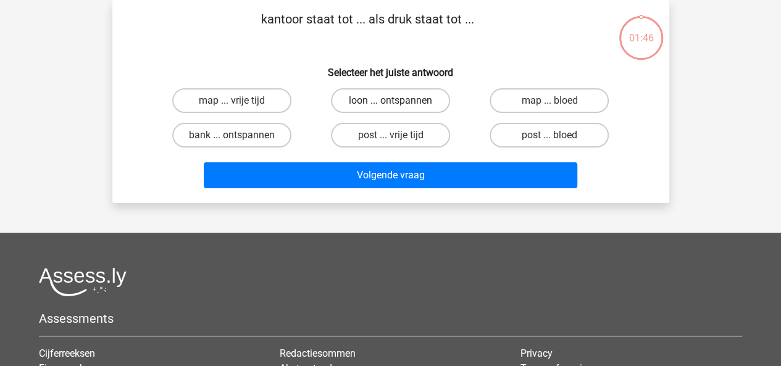
scroll to position [0, 0]
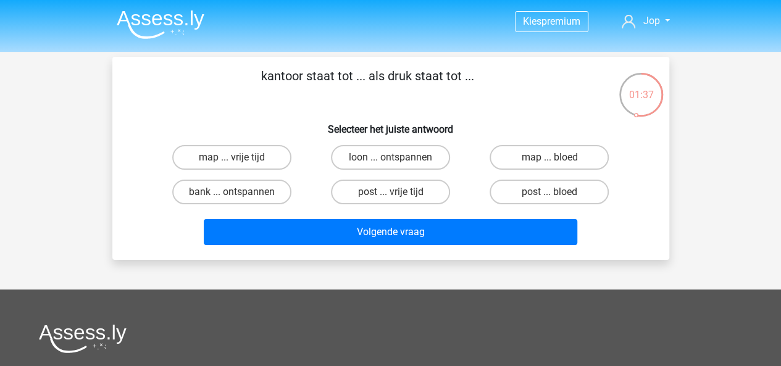
click at [553, 197] on input "post ... bloed" at bounding box center [554, 196] width 8 height 8
radio input "true"
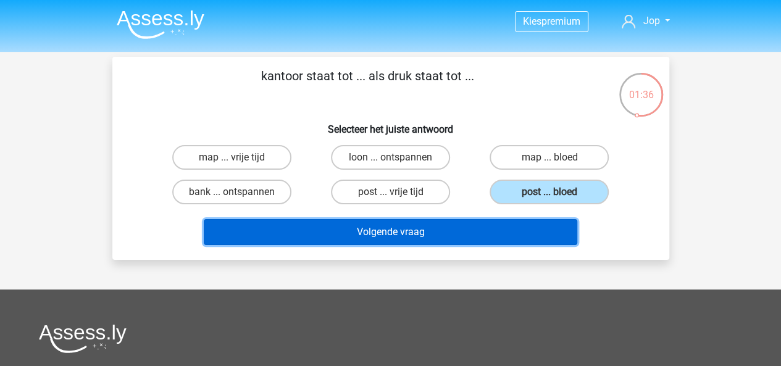
click at [454, 243] on button "Volgende vraag" at bounding box center [391, 232] width 374 height 26
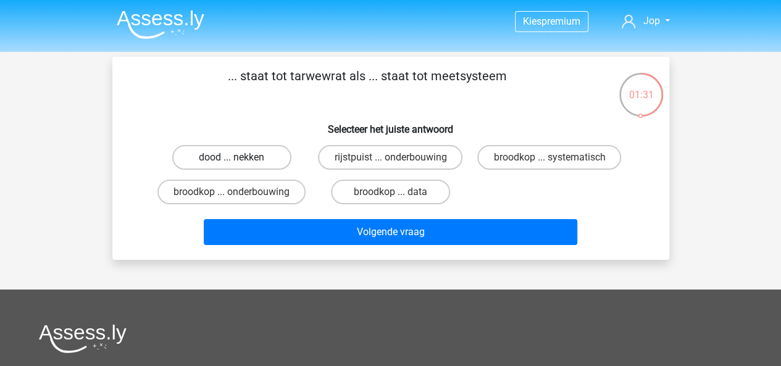
click at [256, 159] on label "dood ... nekken" at bounding box center [231, 157] width 119 height 25
click at [240, 159] on input "dood ... nekken" at bounding box center [236, 162] width 8 height 8
radio input "true"
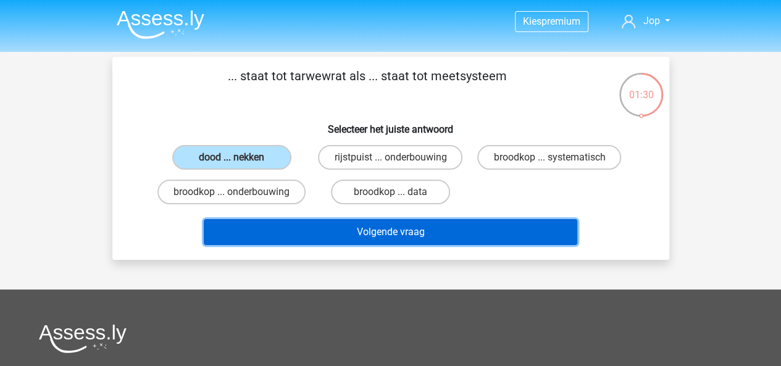
click at [348, 245] on button "Volgende vraag" at bounding box center [391, 232] width 374 height 26
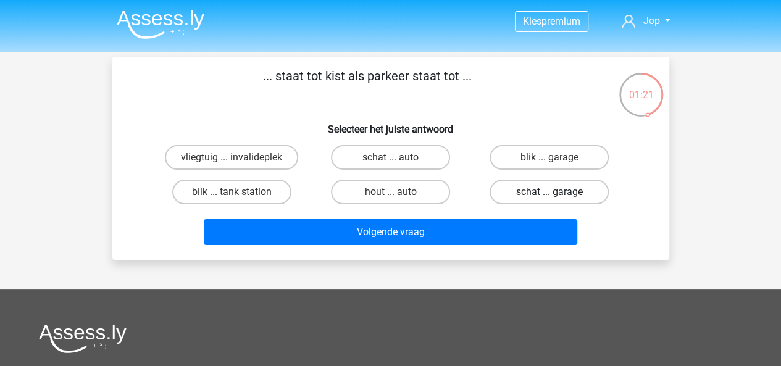
click at [524, 196] on label "schat ... garage" at bounding box center [549, 192] width 119 height 25
click at [550, 196] on input "schat ... garage" at bounding box center [554, 196] width 8 height 8
radio input "true"
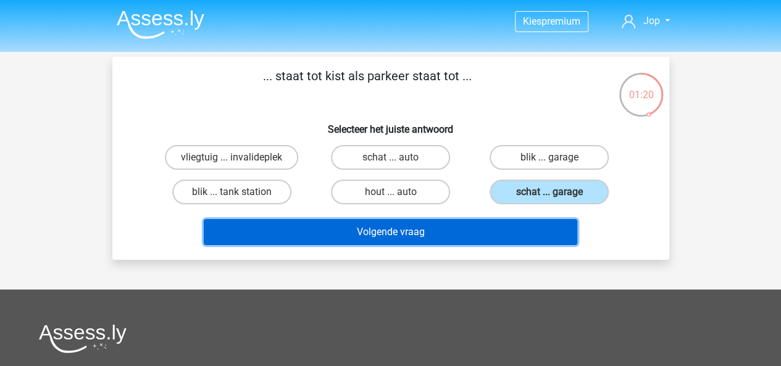
click at [496, 237] on button "Volgende vraag" at bounding box center [391, 232] width 374 height 26
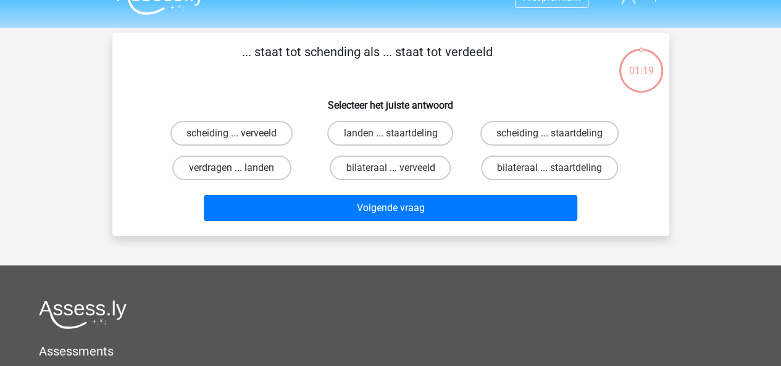
scroll to position [23, 0]
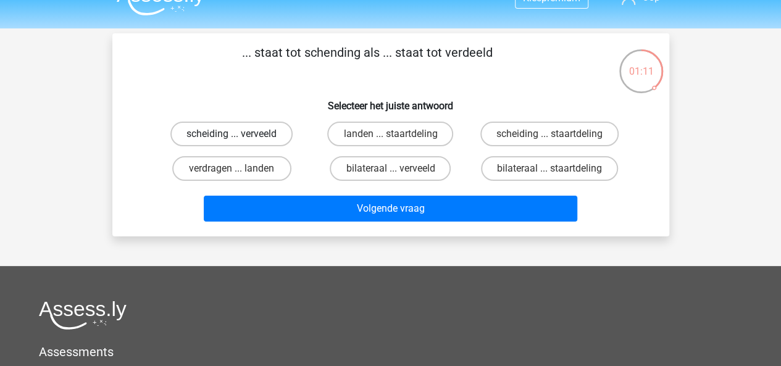
click at [242, 144] on label "scheiding ... verveeld" at bounding box center [231, 134] width 122 height 25
click at [240, 142] on input "scheiding ... verveeld" at bounding box center [236, 138] width 8 height 8
radio input "true"
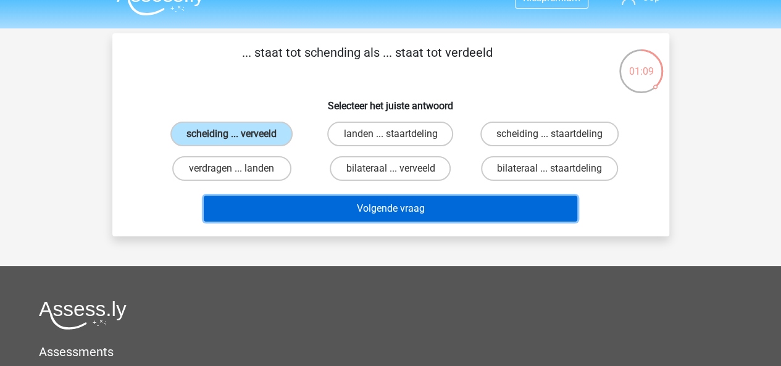
click at [317, 206] on button "Volgende vraag" at bounding box center [391, 209] width 374 height 26
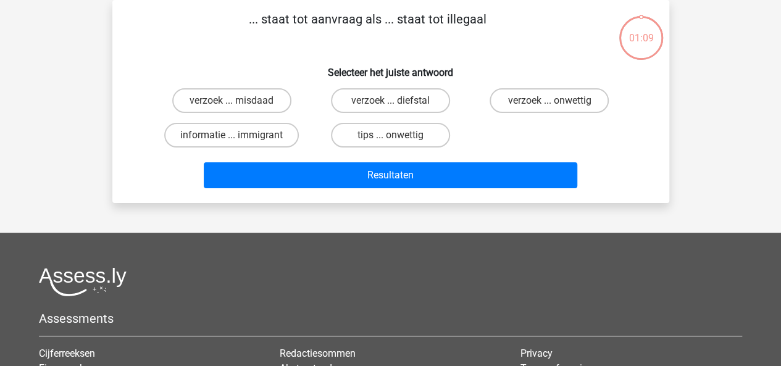
scroll to position [0, 0]
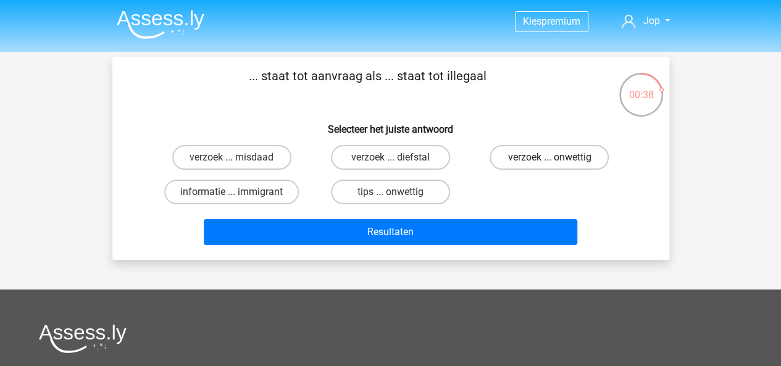
click at [521, 167] on label "verzoek ... onwettig" at bounding box center [549, 157] width 119 height 25
click at [550, 166] on input "verzoek ... onwettig" at bounding box center [554, 162] width 8 height 8
radio input "true"
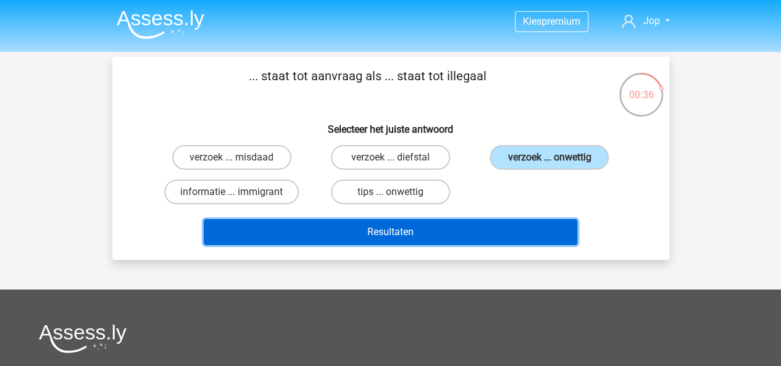
click at [490, 238] on button "Resultaten" at bounding box center [391, 232] width 374 height 26
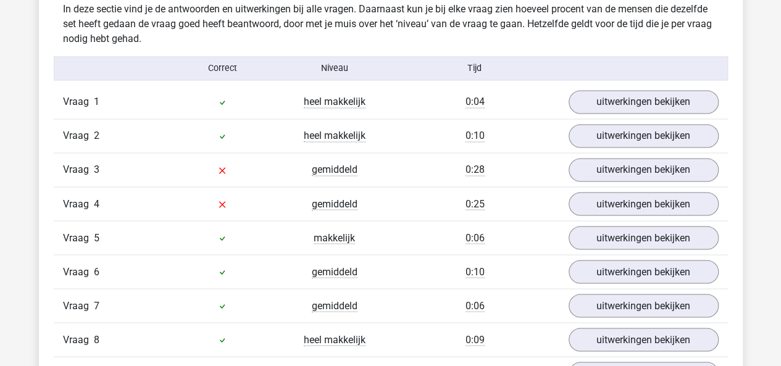
scroll to position [979, 0]
click at [610, 174] on link "uitwerkingen bekijken" at bounding box center [643, 171] width 172 height 27
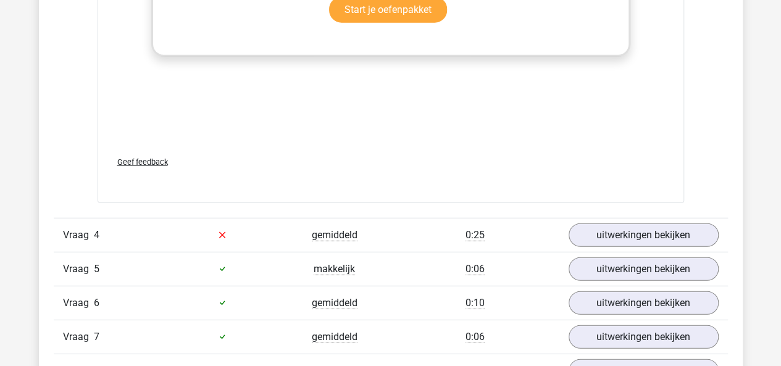
scroll to position [1578, 0]
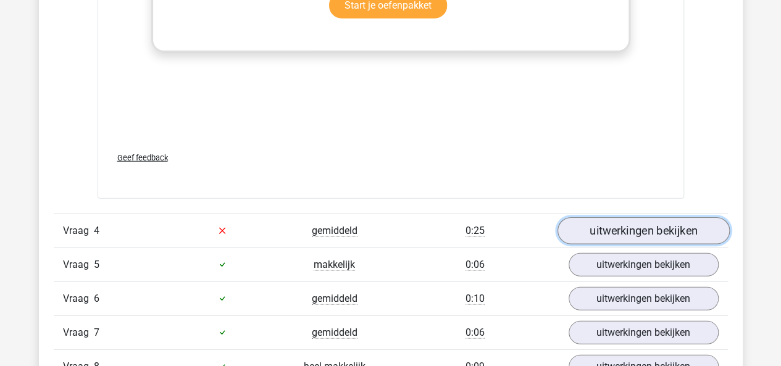
click at [599, 229] on link "uitwerkingen bekijken" at bounding box center [643, 230] width 172 height 27
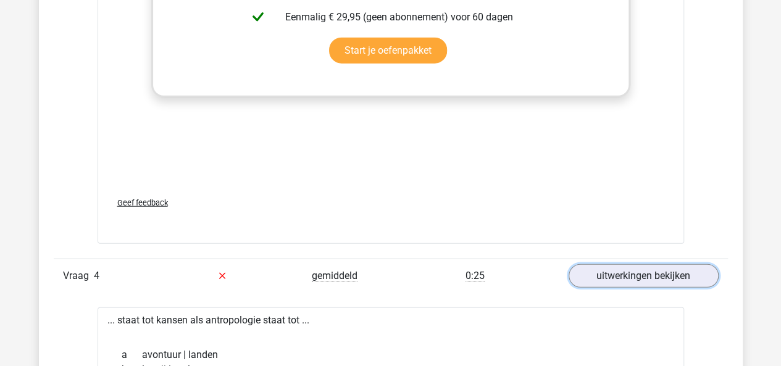
scroll to position [1375, 0]
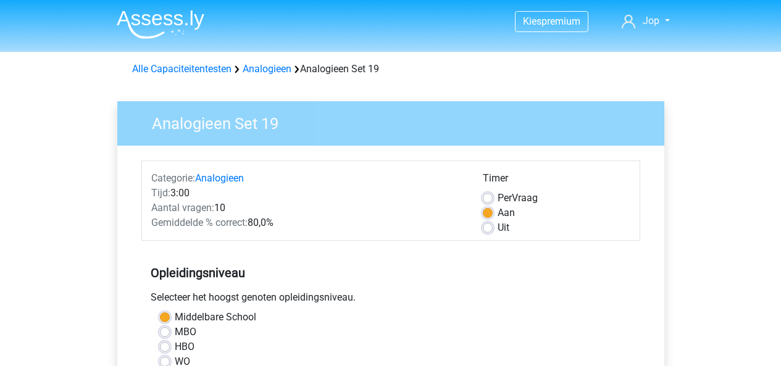
scroll to position [370, 0]
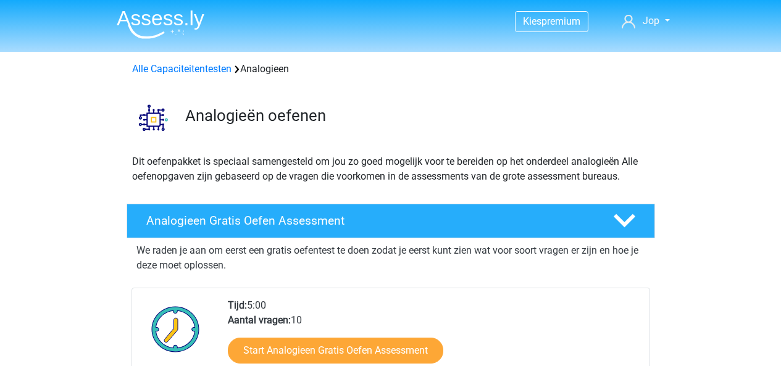
scroll to position [1458, 0]
